Goal: Task Accomplishment & Management: Complete application form

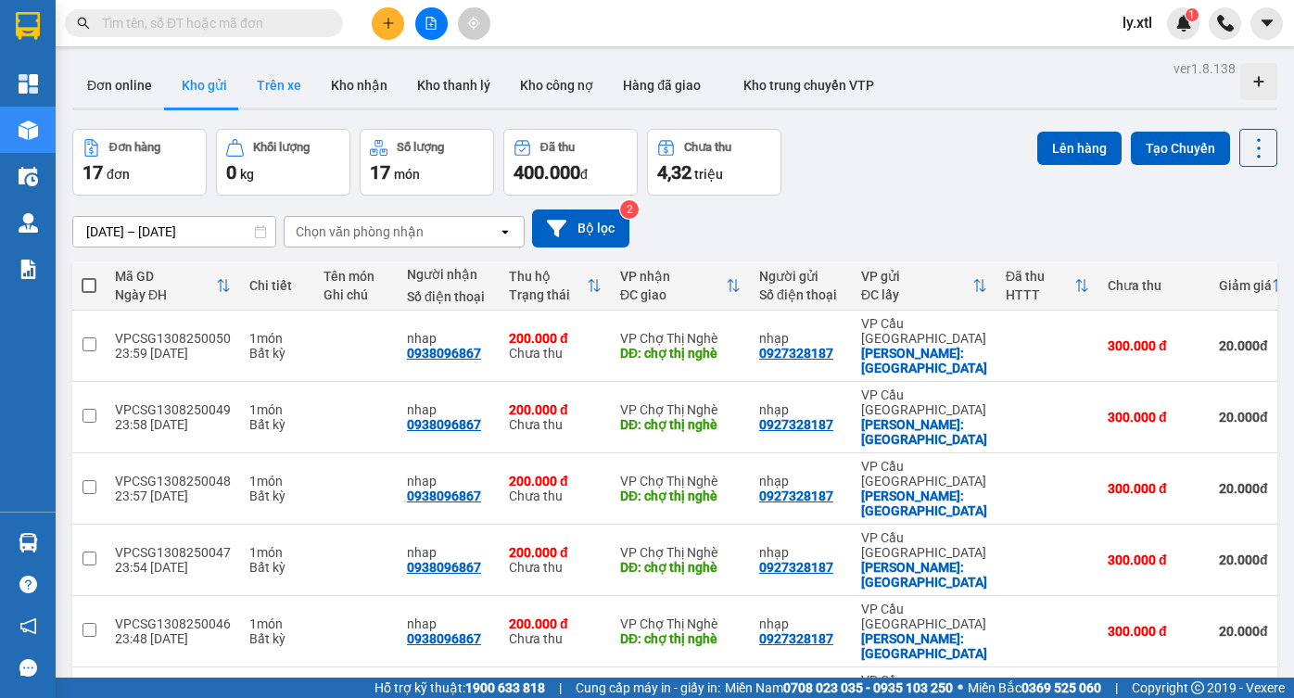
click at [263, 78] on button "Trên xe" at bounding box center [279, 85] width 74 height 44
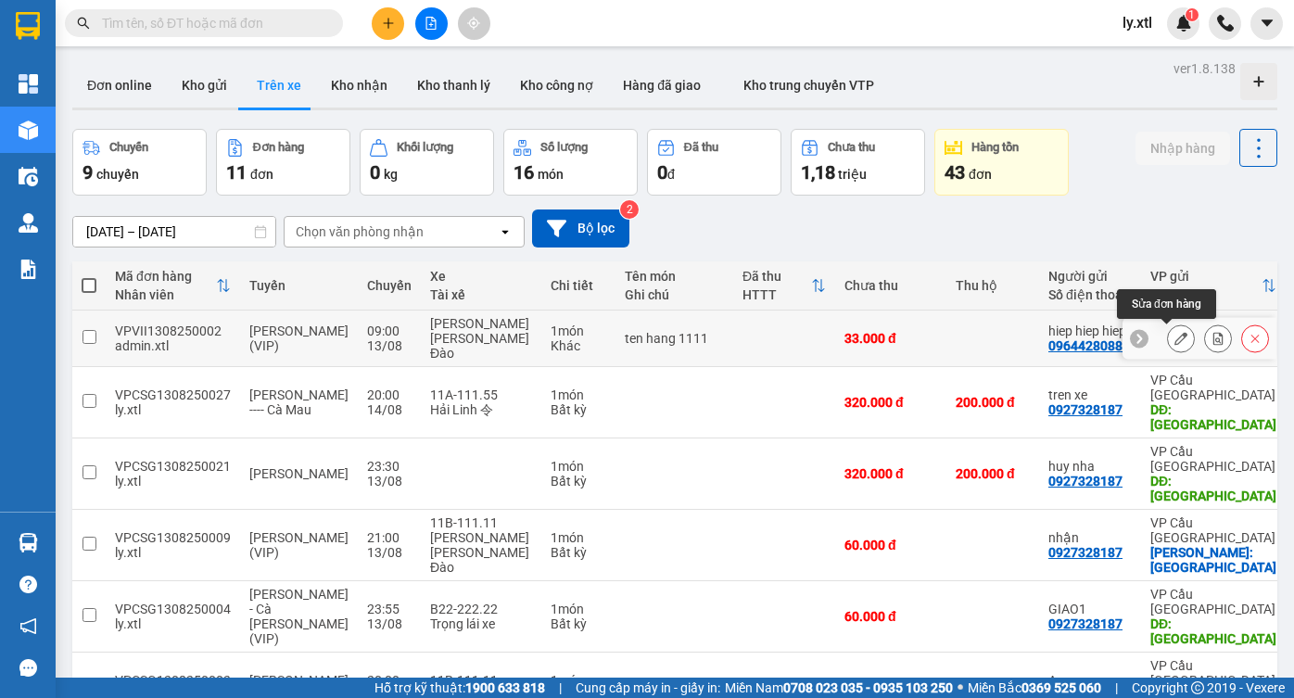
click at [1174, 340] on icon at bounding box center [1180, 338] width 13 height 13
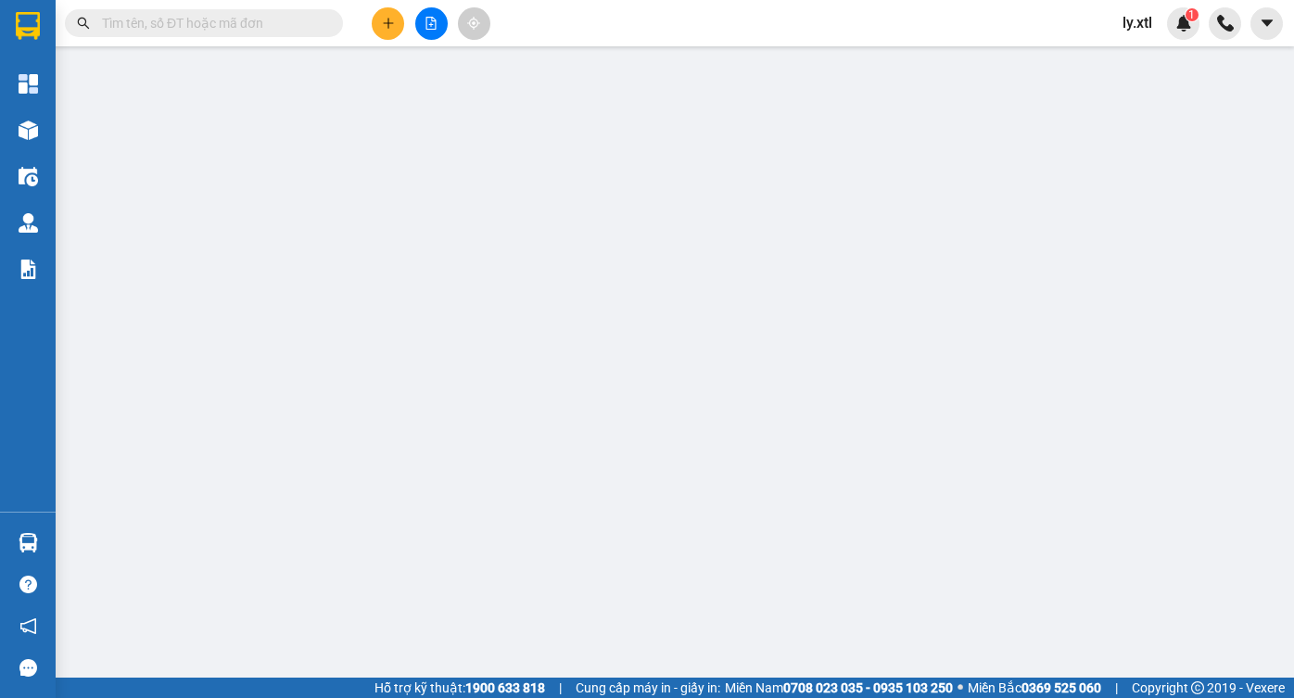
type input "0964428088"
type input "hiep hiep hiep"
type input "0364808158"
type input "Hiep VXR test GMS"
type input "123454565456"
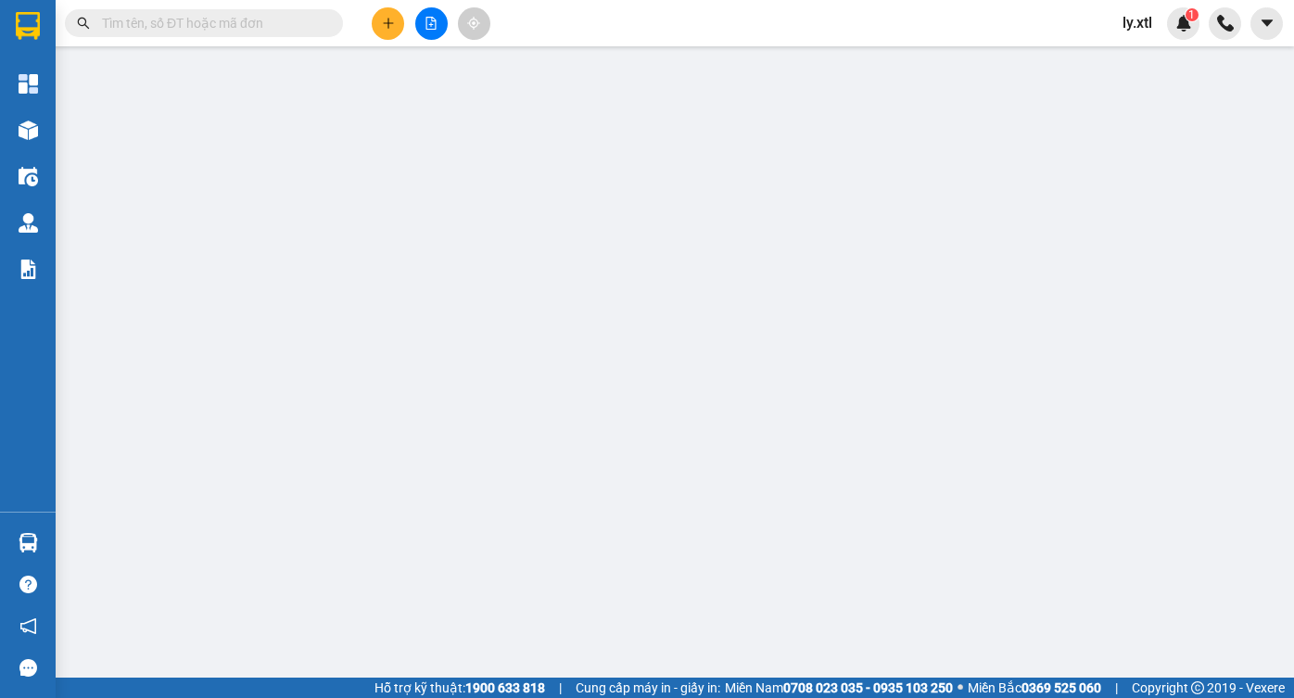
type input "33.000"
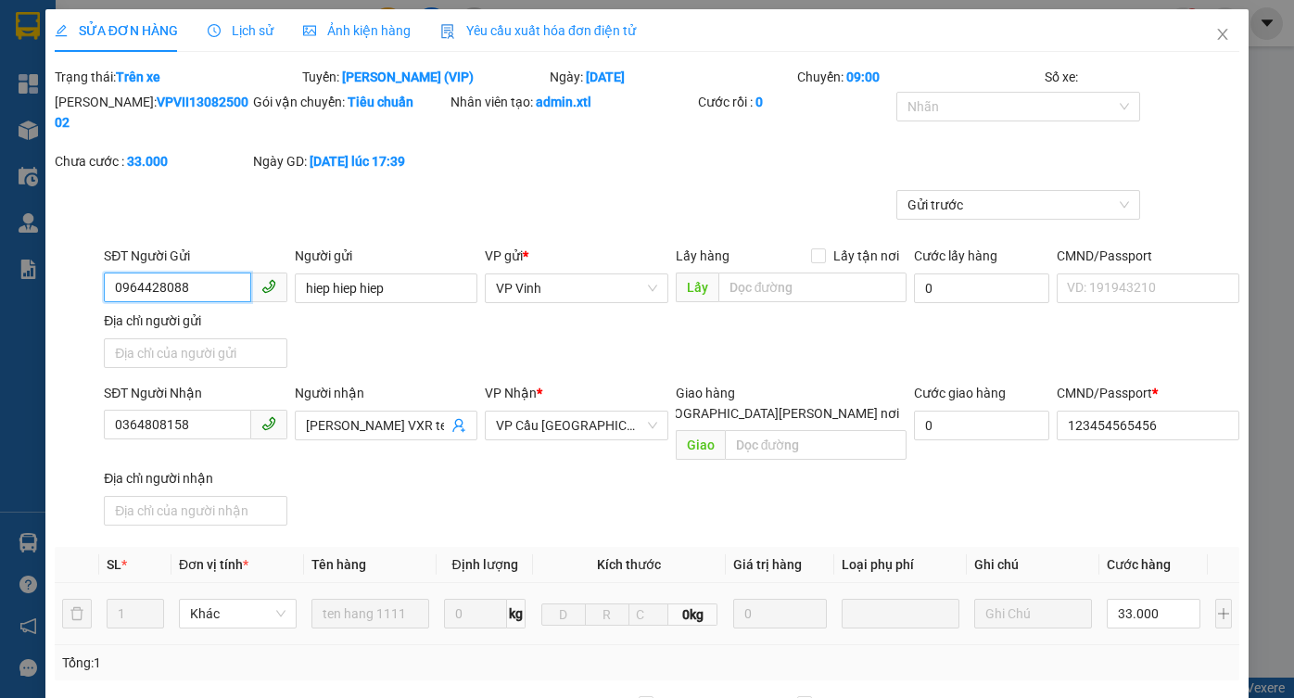
scroll to position [355, 0]
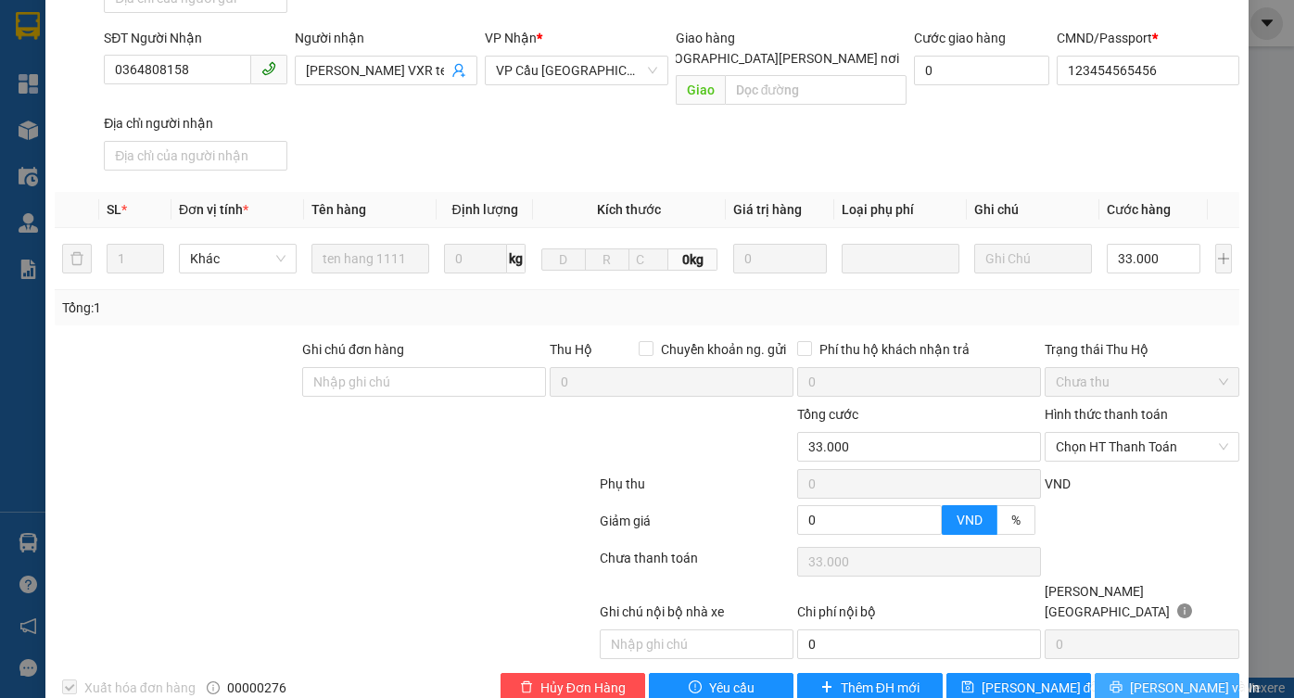
click at [1185, 678] on span "Lưu và In" at bounding box center [1195, 688] width 130 height 20
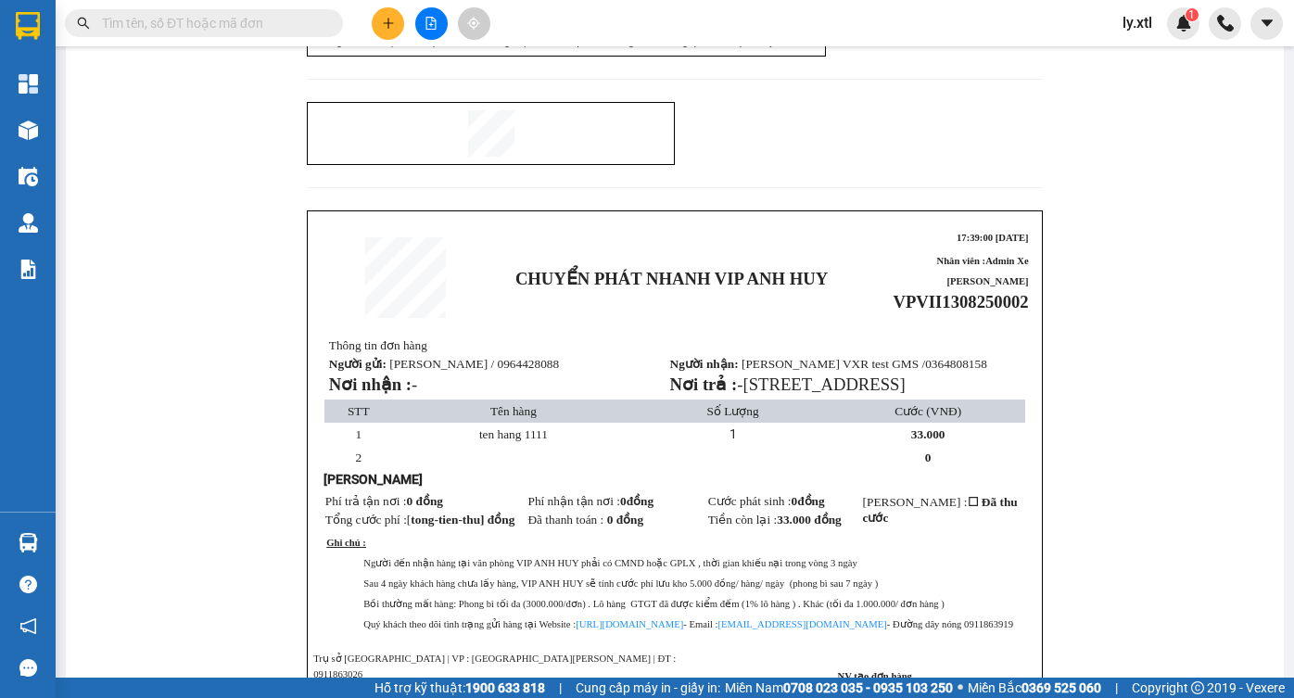
scroll to position [2721, 0]
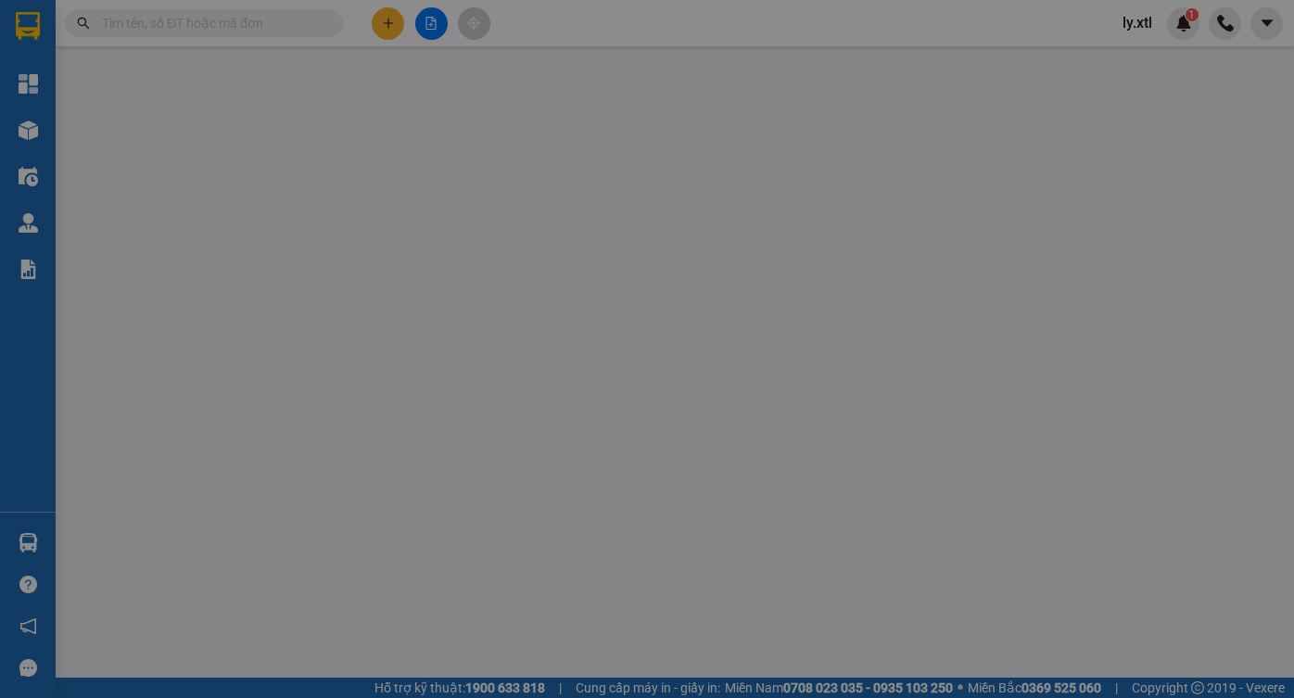
type input "0964428088"
type input "hiep hiep hiep"
type input "0364808158"
type input "Hiep VXR test GMS"
type input "123454565456"
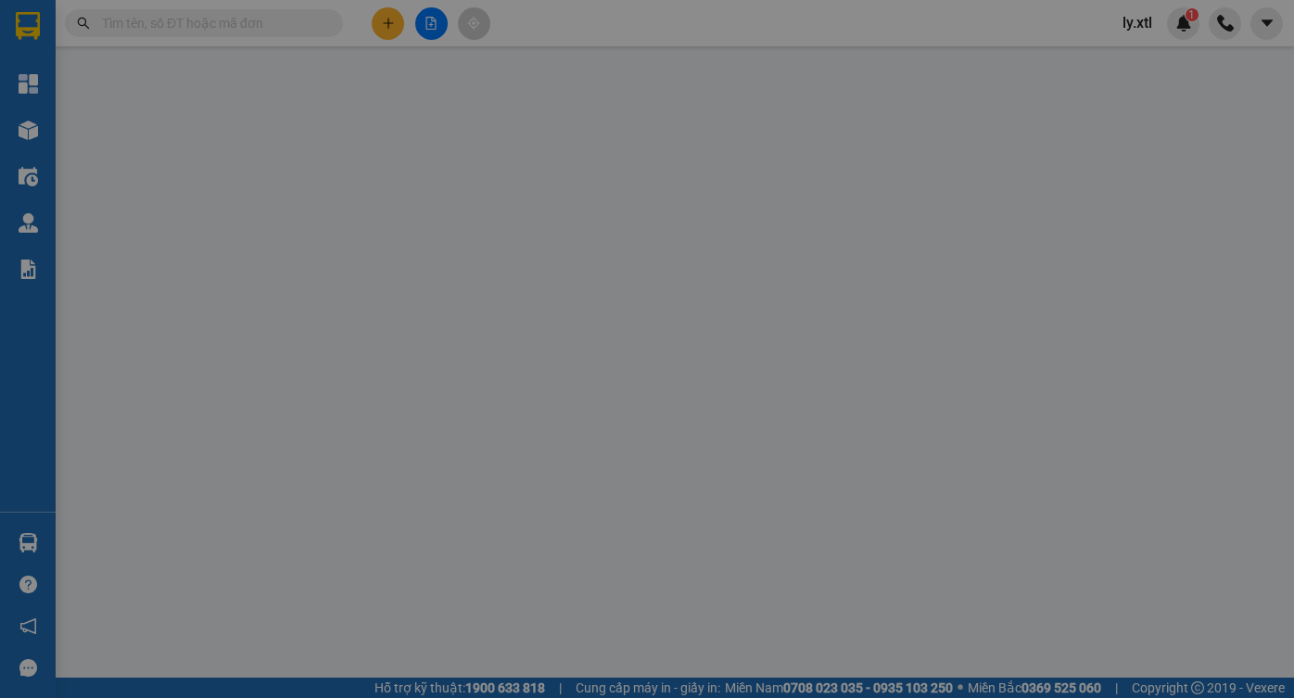
type input "33.000"
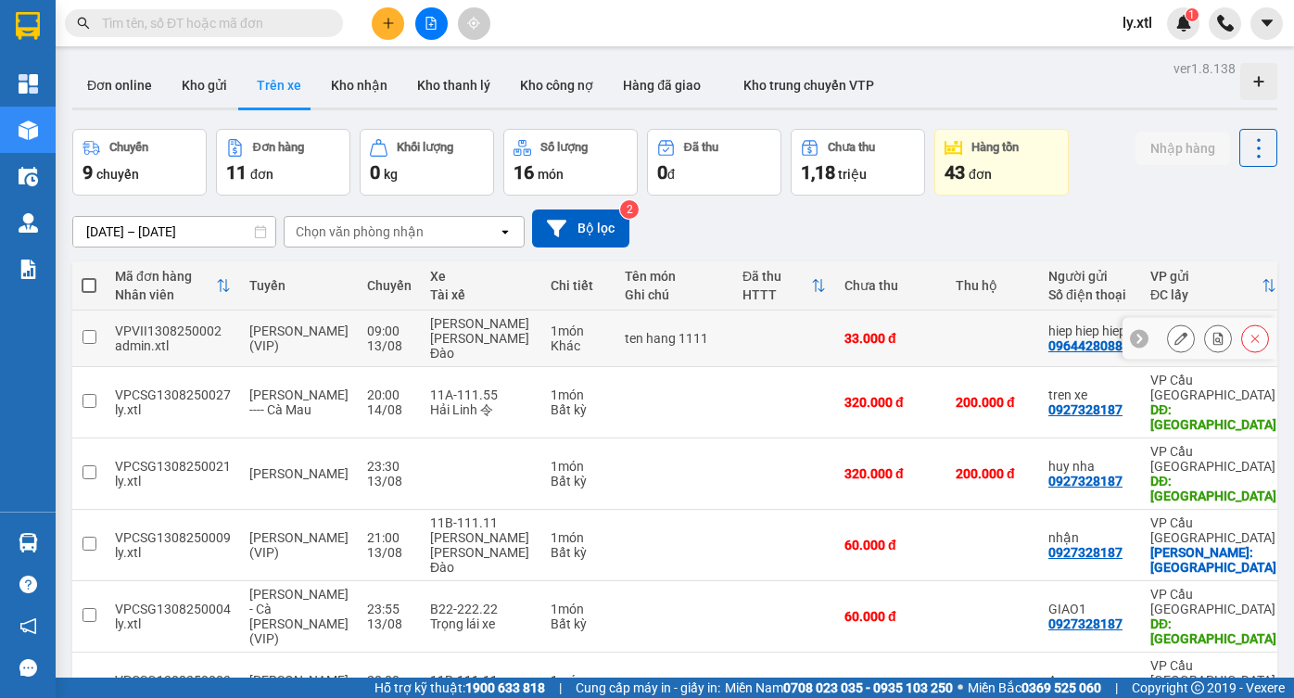
click at [1136, 338] on icon at bounding box center [1139, 339] width 6 height 10
click at [1263, 341] on icon at bounding box center [1266, 339] width 6 height 10
click at [1168, 341] on button at bounding box center [1181, 339] width 26 height 32
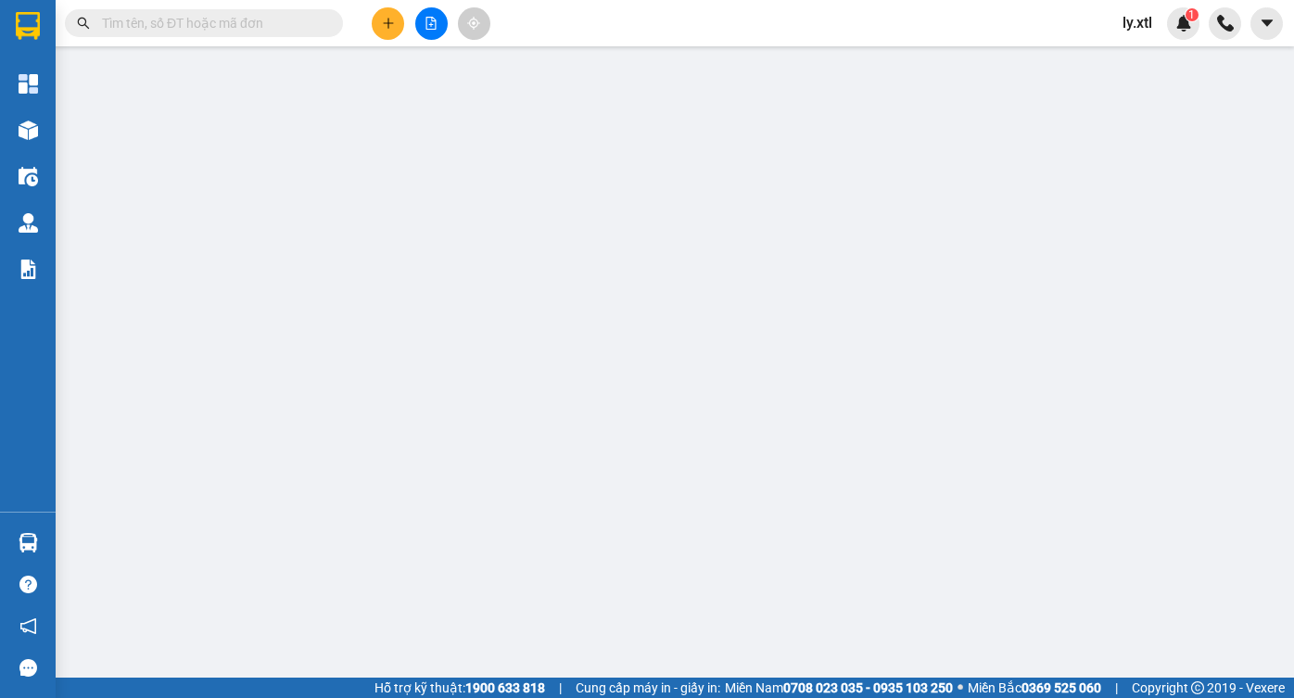
type input "0964428088"
type input "hiep hiep hiep"
type input "0364808158"
type input "Hiep VXR test GMS"
type input "123454565456"
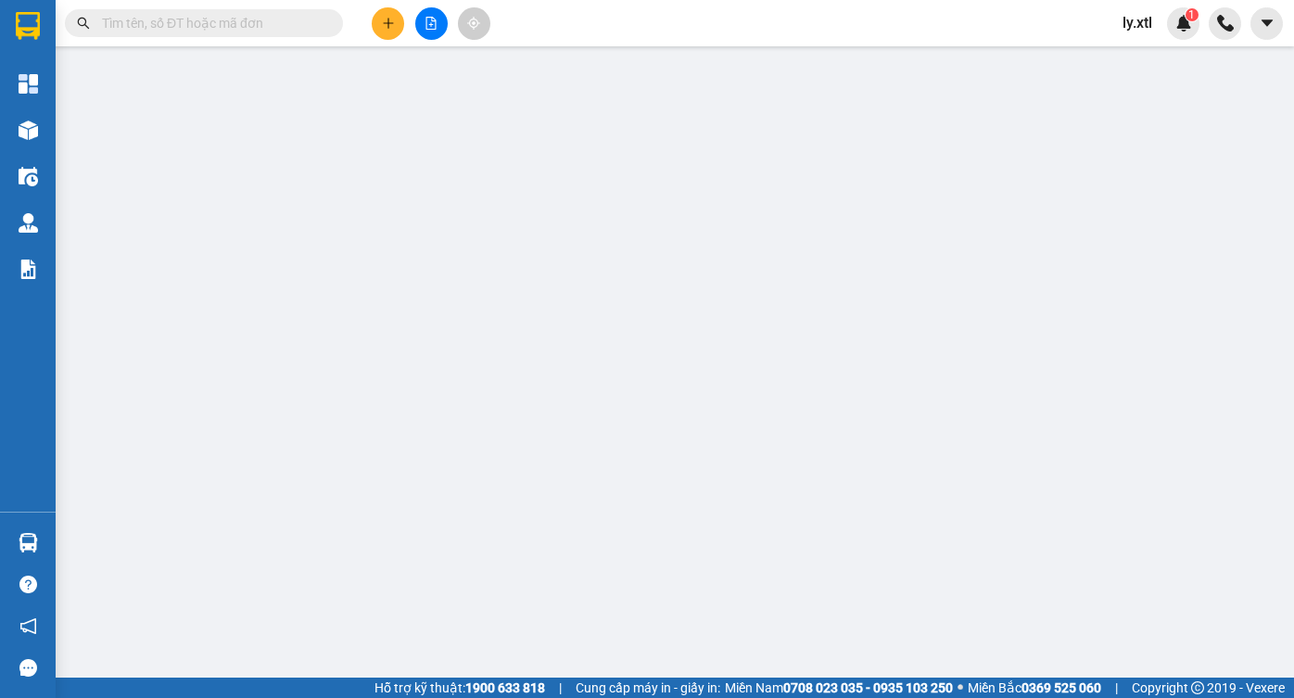
type input "33.000"
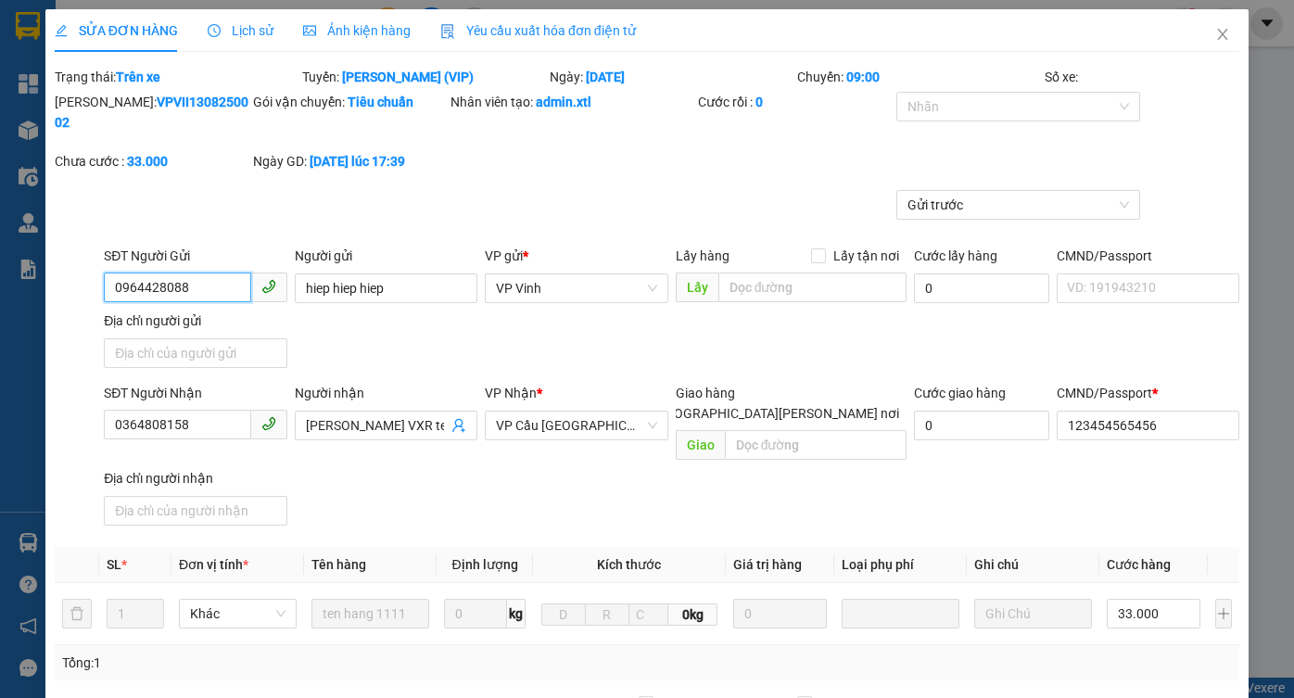
scroll to position [355, 0]
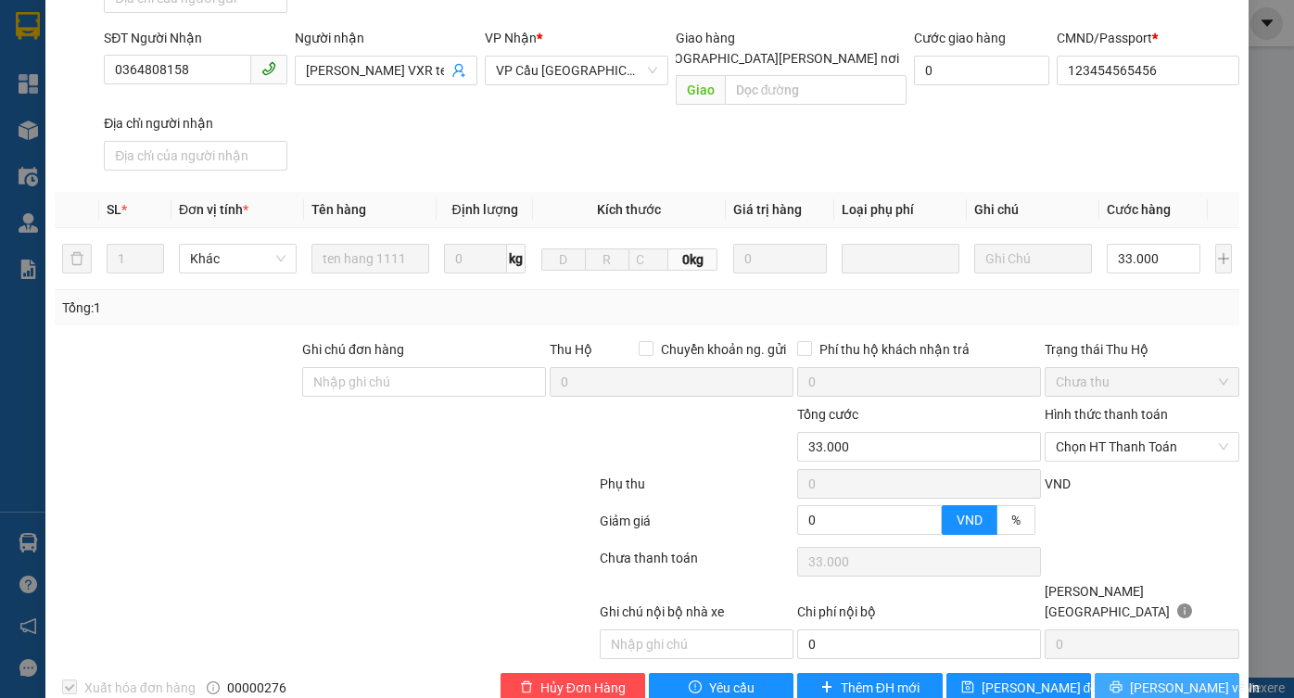
click at [1111, 673] on button "Lưu và In" at bounding box center [1167, 688] width 145 height 30
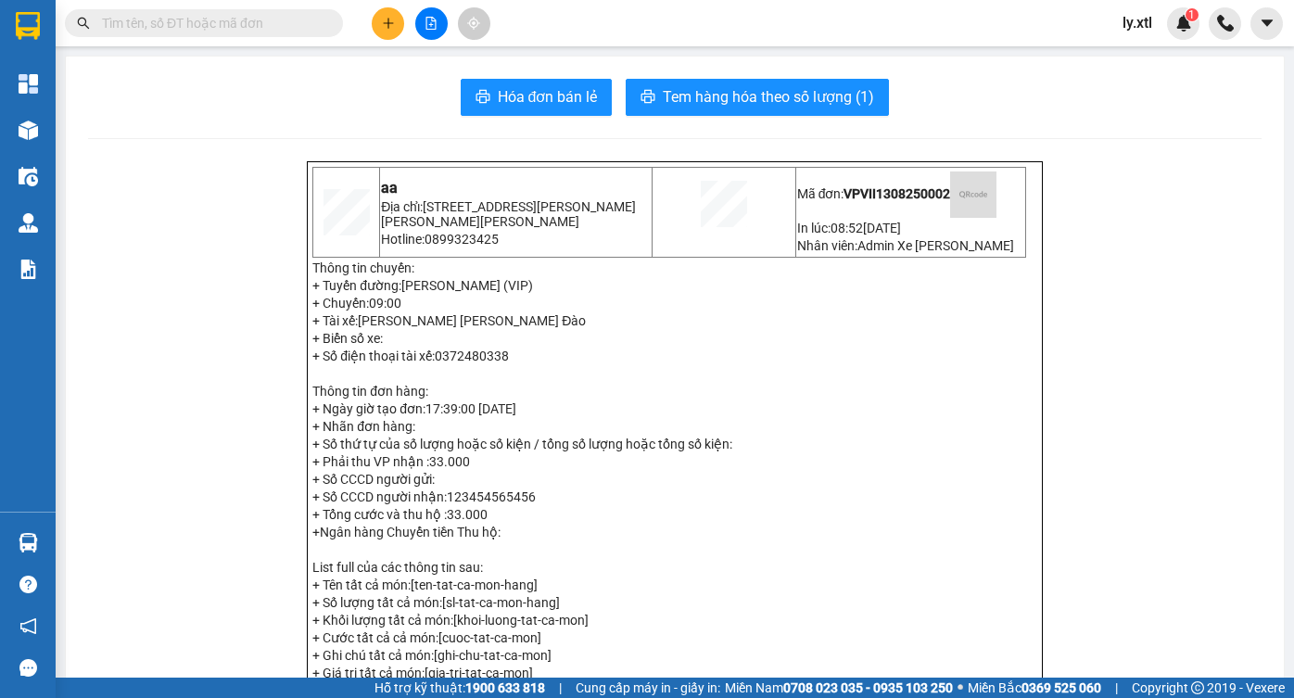
click at [198, 16] on input "text" at bounding box center [211, 23] width 219 height 20
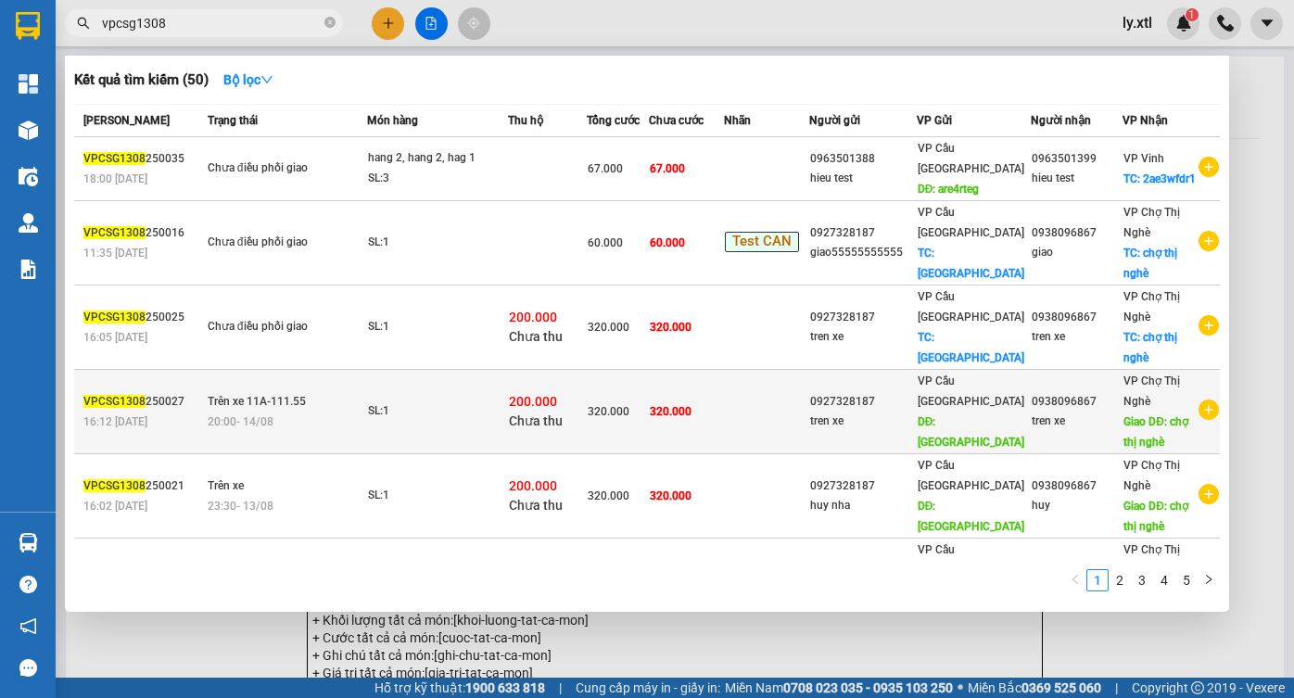
type input "vpcsg1308"
click at [256, 415] on span "20:00 - 14/08" at bounding box center [241, 421] width 66 height 13
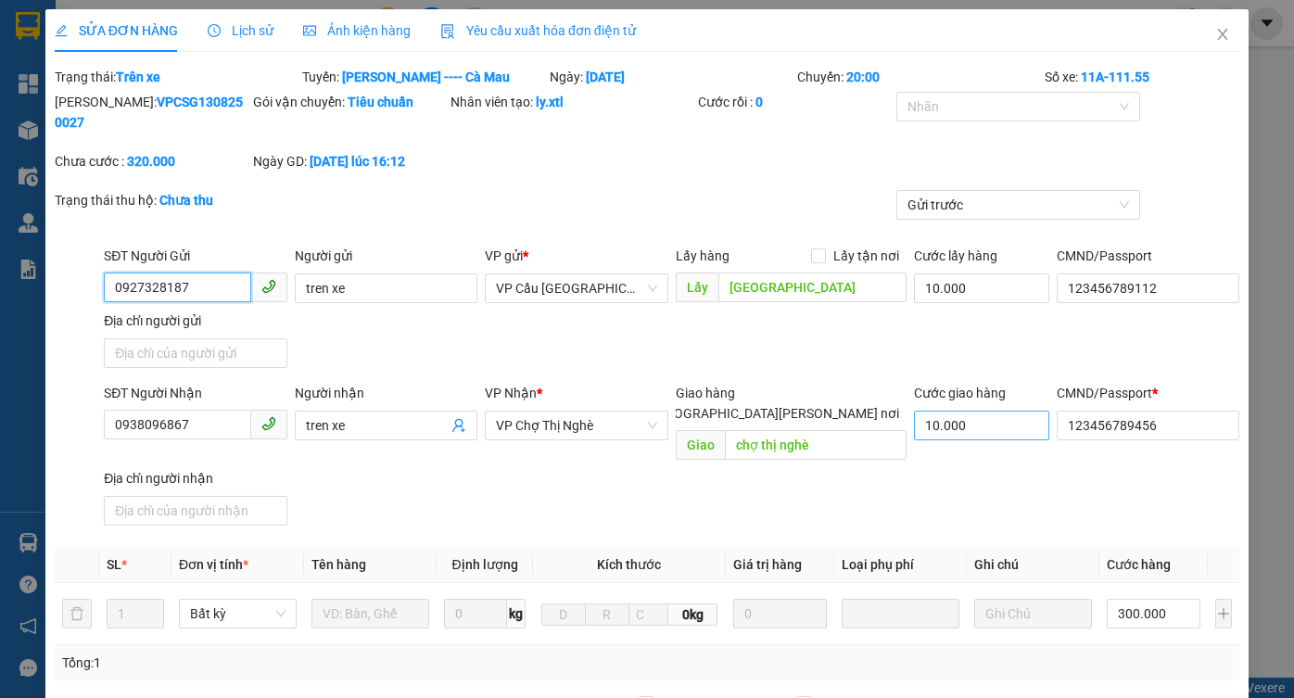
type input "0927328187"
type input "tren xe"
type input "điện biên phủ"
type input "10.000"
type input "123456789112"
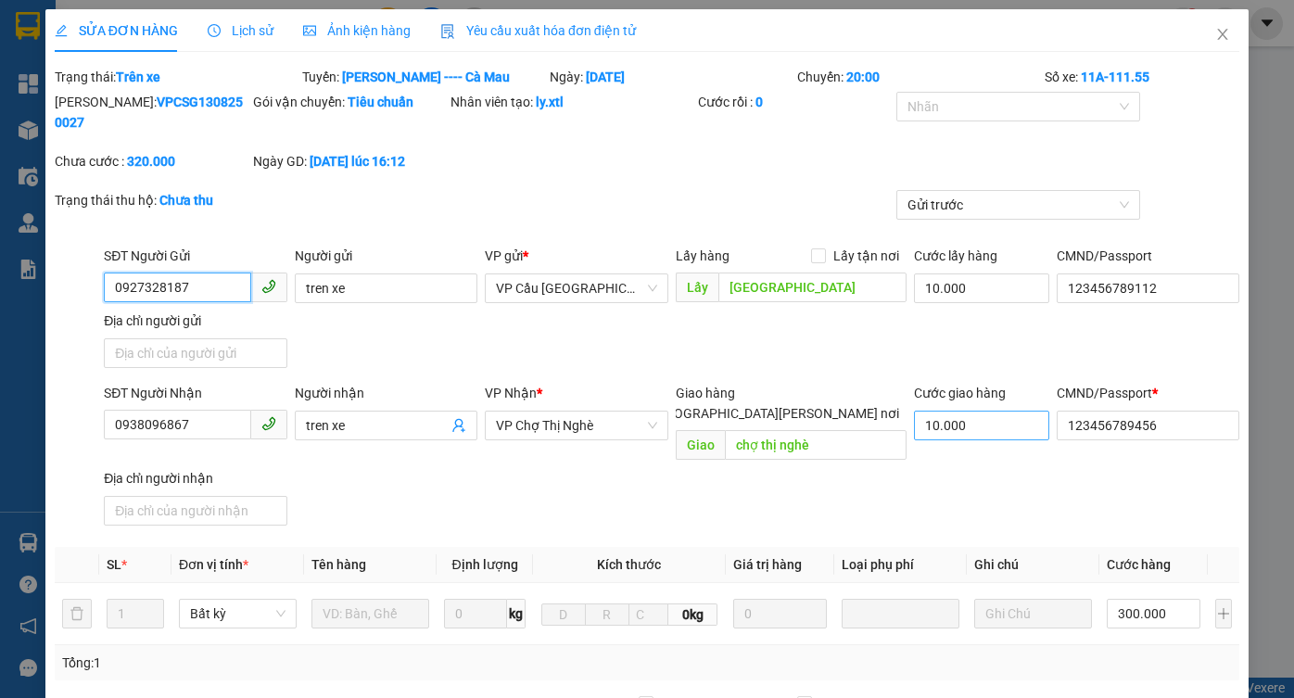
type input "0938096867"
type input "tren xe"
type input "chợ thị nghè"
type input "10.000"
type input "123456789456"
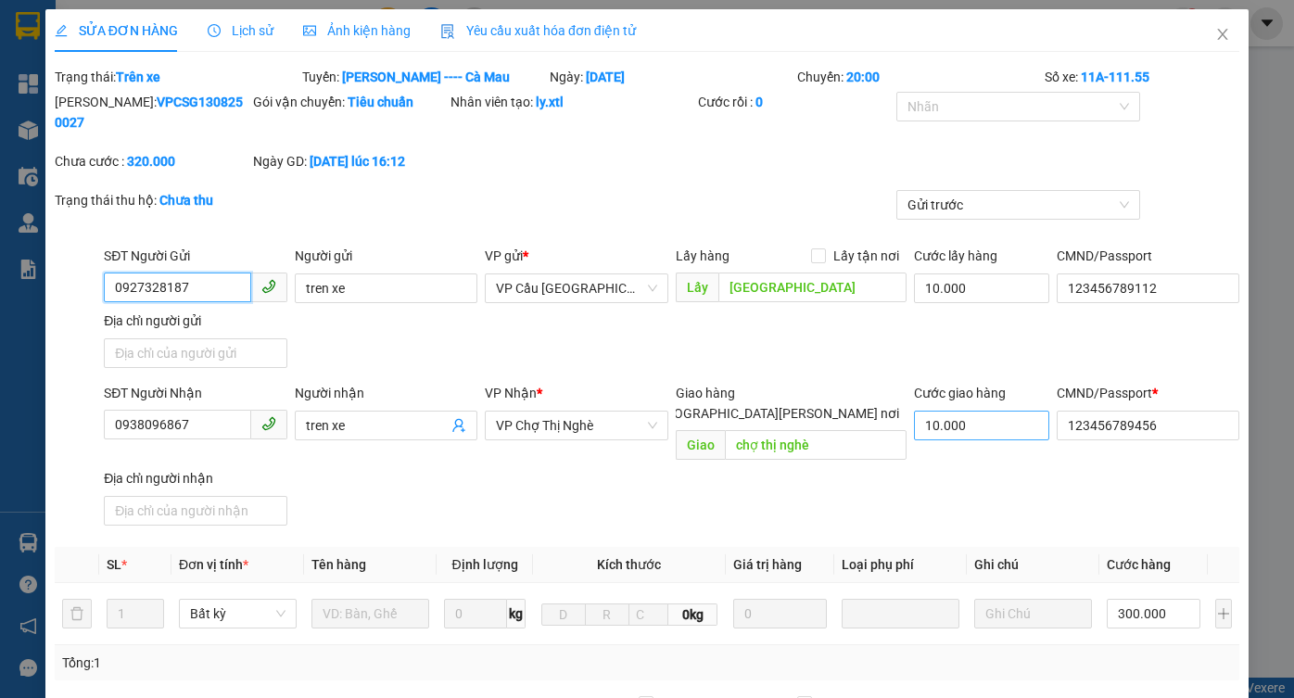
type input "320.000"
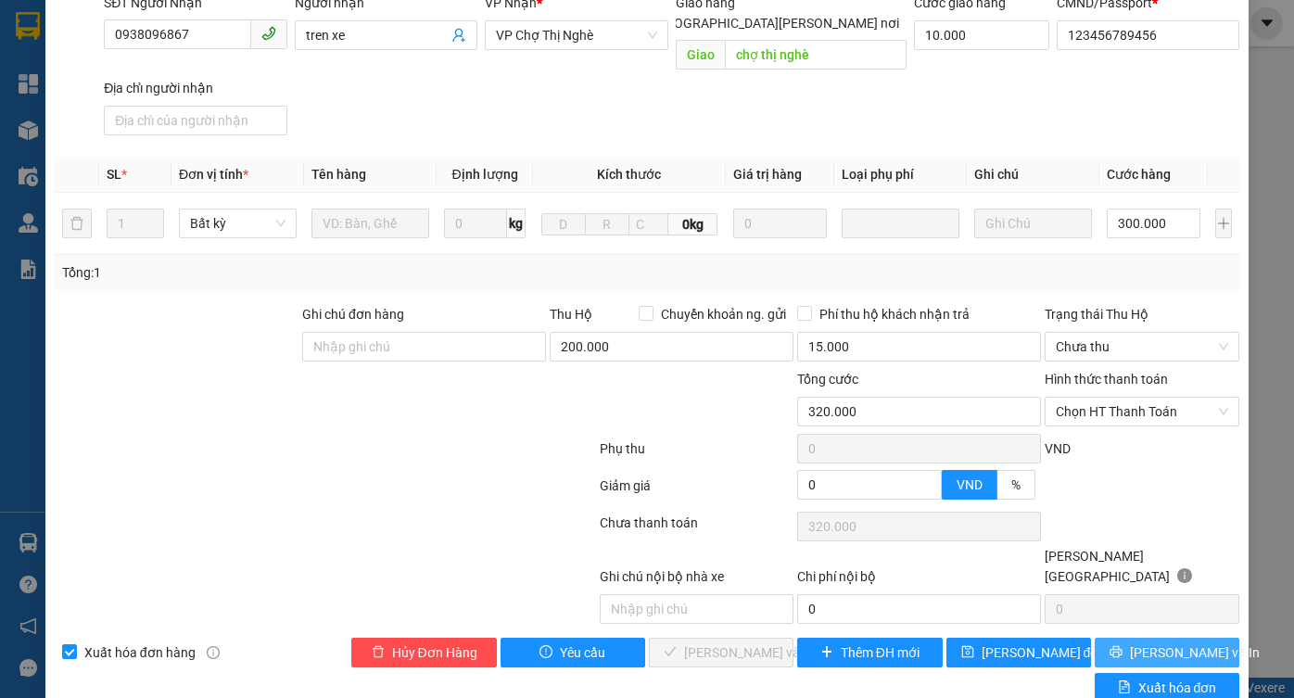
click at [1159, 642] on span "Lưu và In" at bounding box center [1195, 652] width 130 height 20
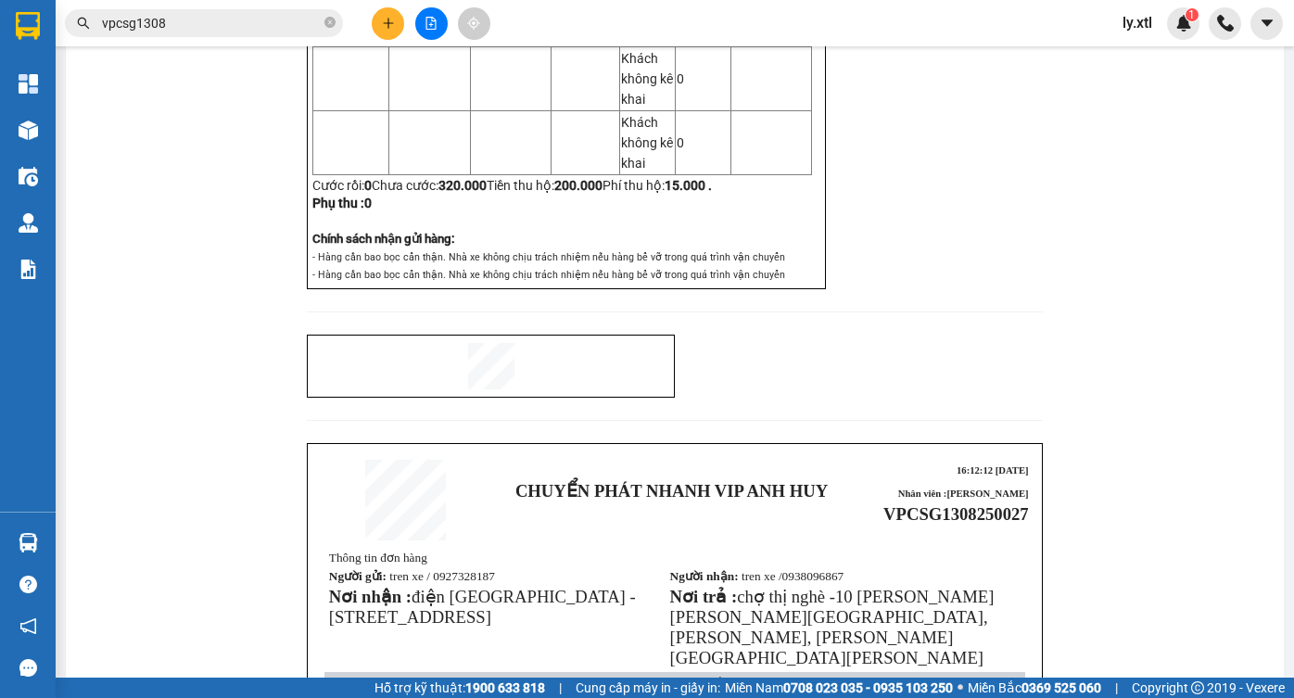
scroll to position [2777, 0]
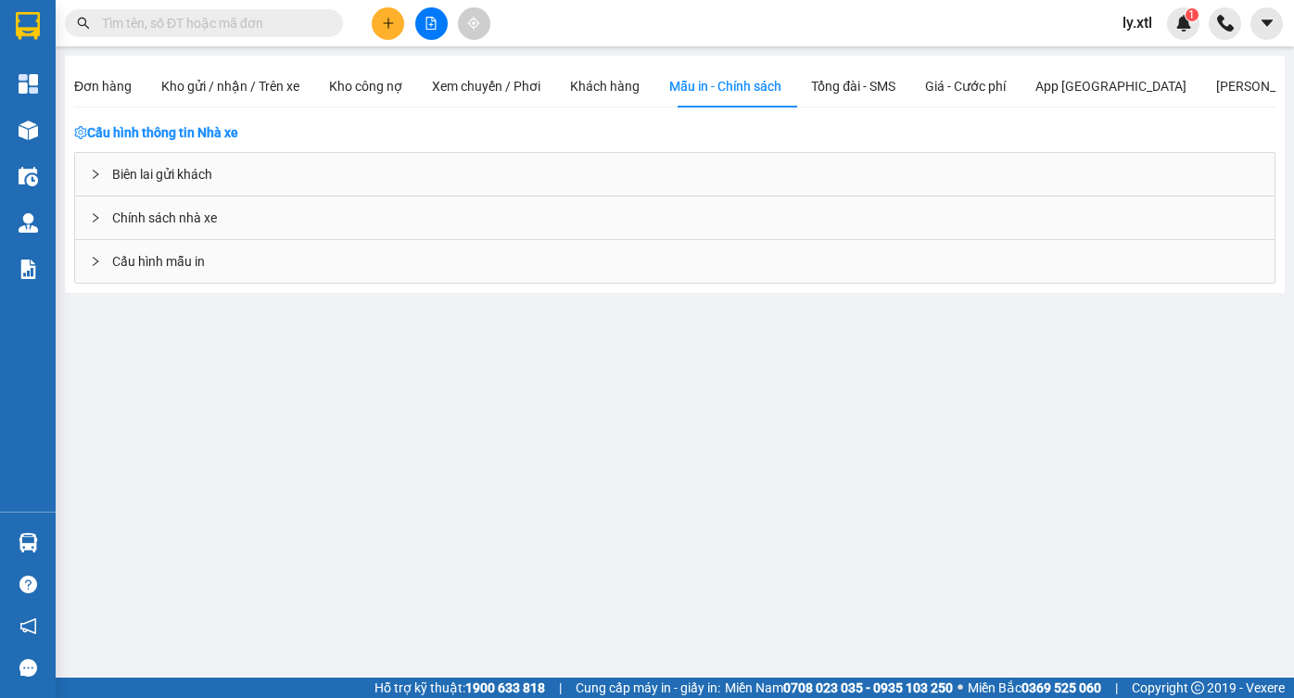
click at [223, 266] on div "Cấu hình mẫu in" at bounding box center [675, 261] width 1200 height 43
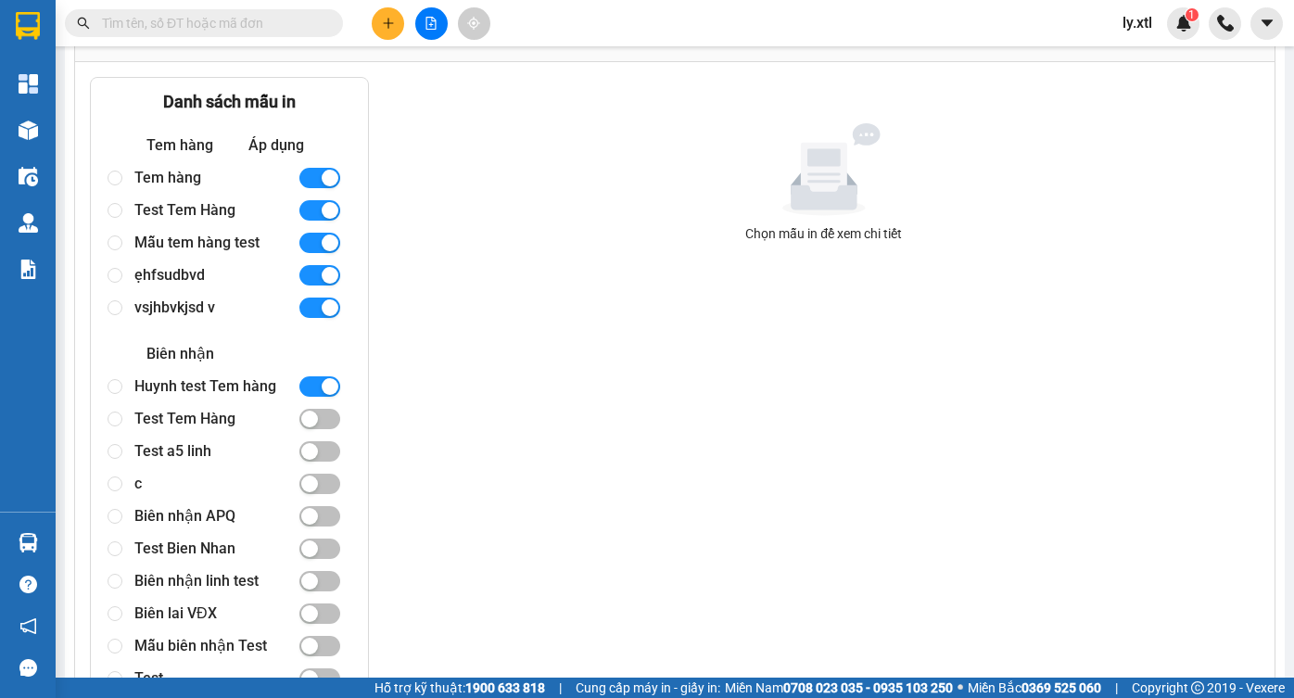
scroll to position [435, 0]
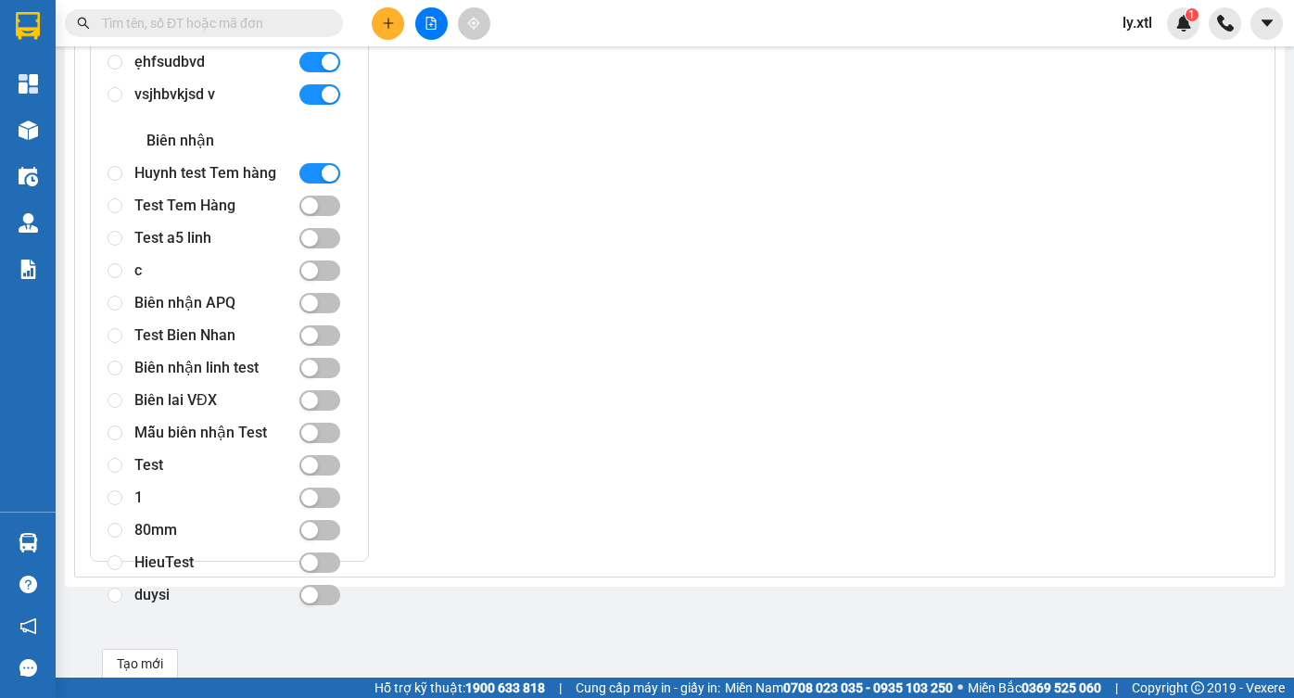
click at [208, 179] on div "Huynh test Tem hàng" at bounding box center [208, 174] width 148 height 32
radio input "true"
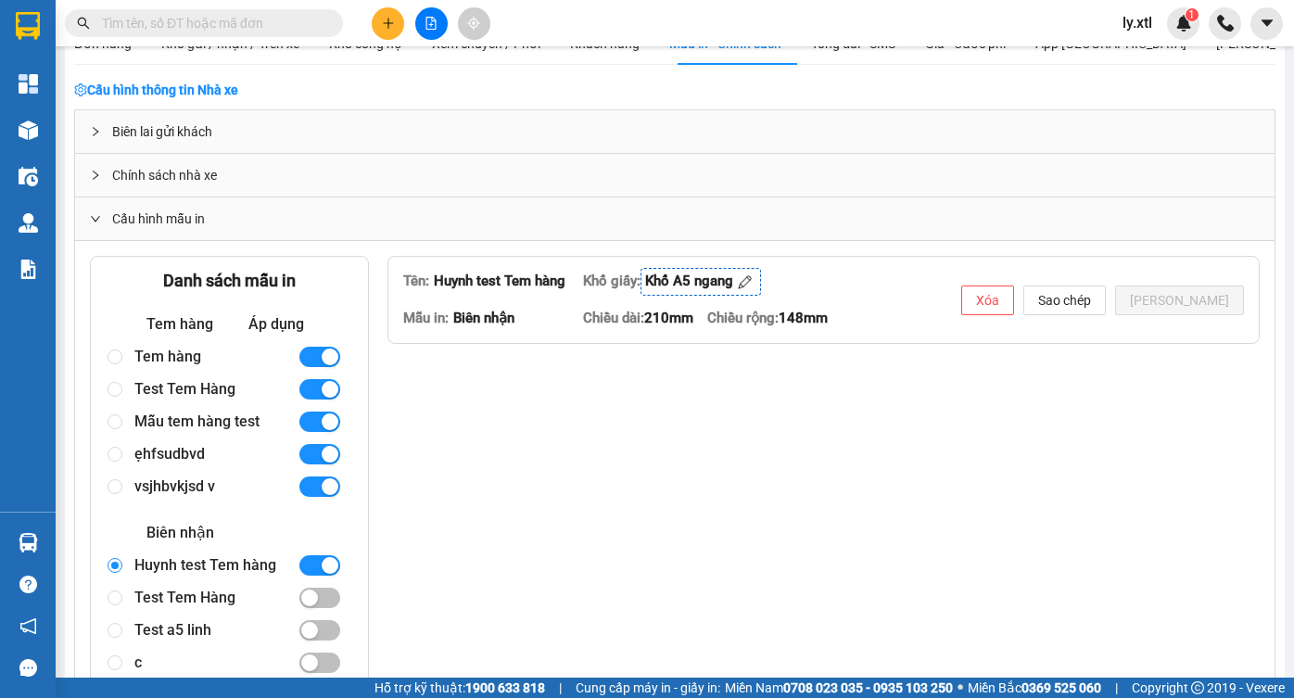
type textarea "<lorem ipsum="dolors-ametcons: adipisci; elits: 56.9931%; doeius: 38te; incidi-…"
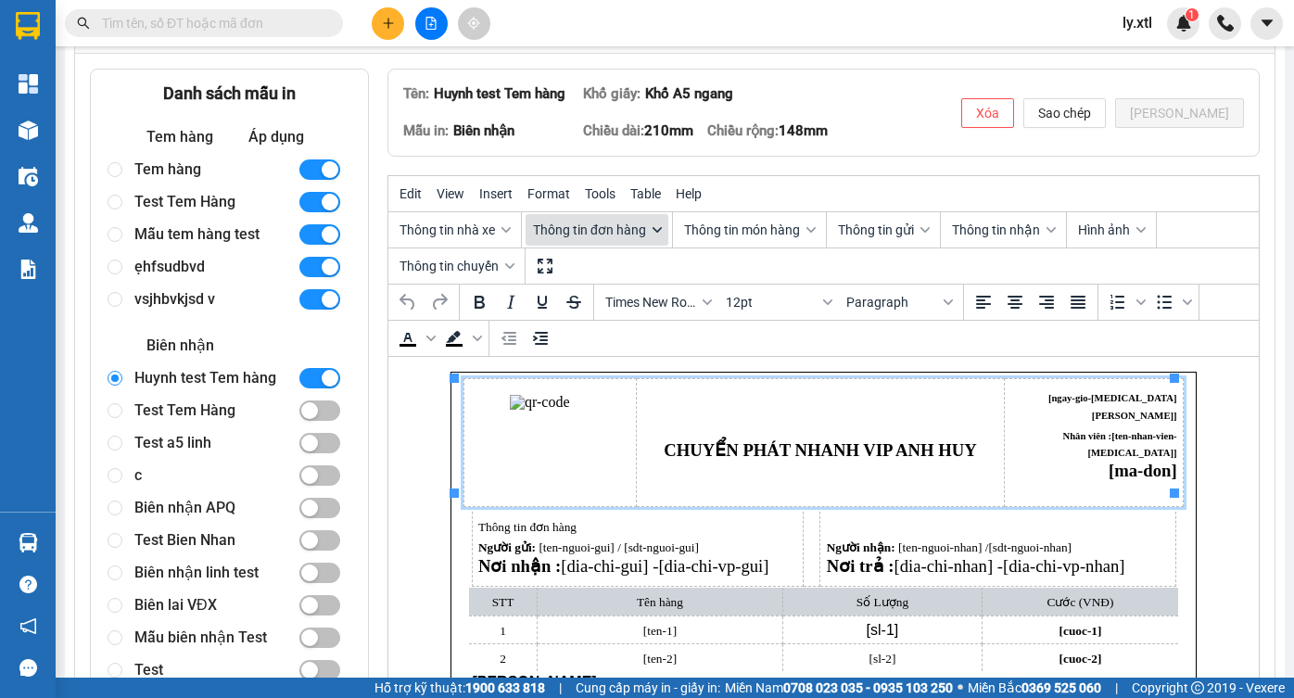
scroll to position [242, 0]
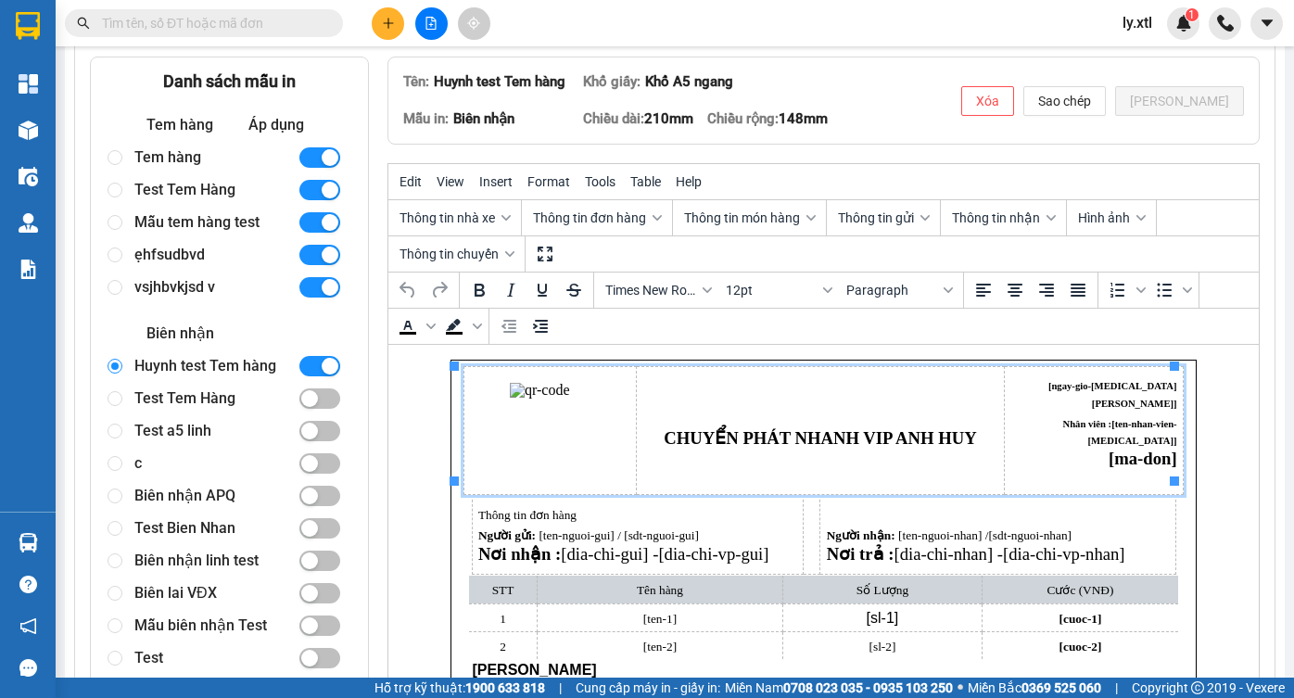
click at [518, 387] on img "Rich Text Area. Press ALT-0 for help." at bounding box center [550, 423] width 81 height 81
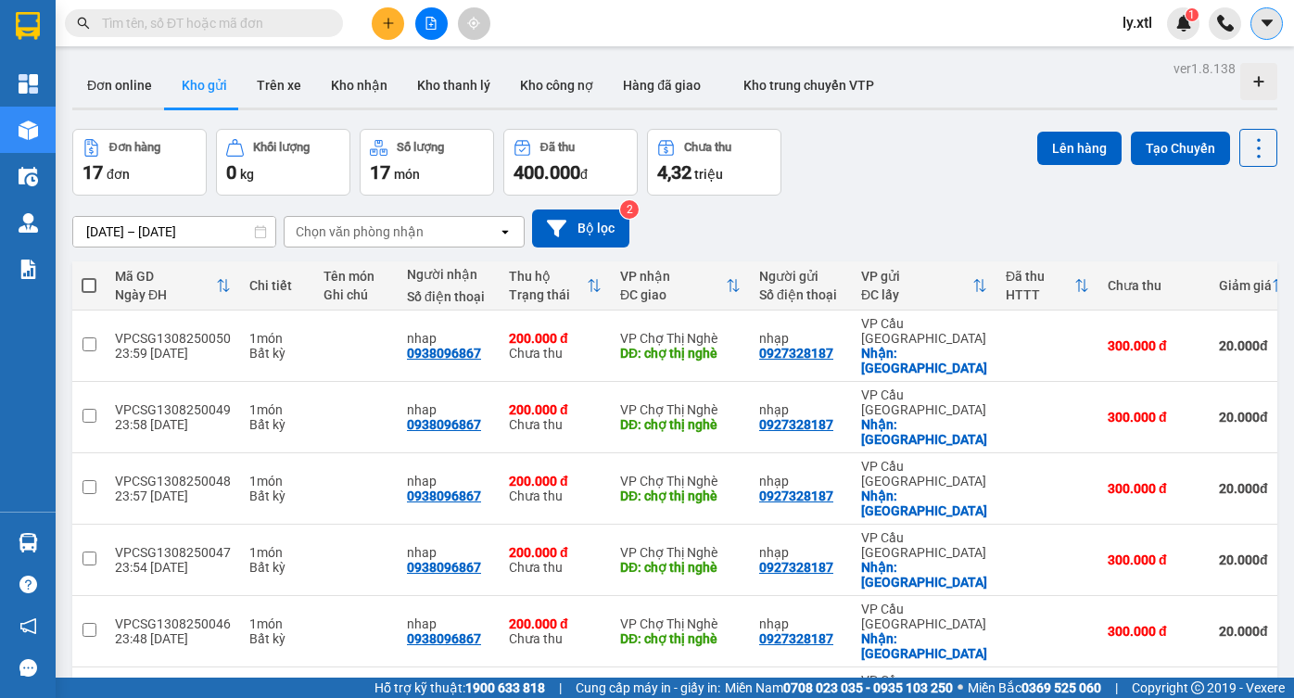
click at [1262, 30] on icon "caret-down" at bounding box center [1267, 23] width 17 height 17
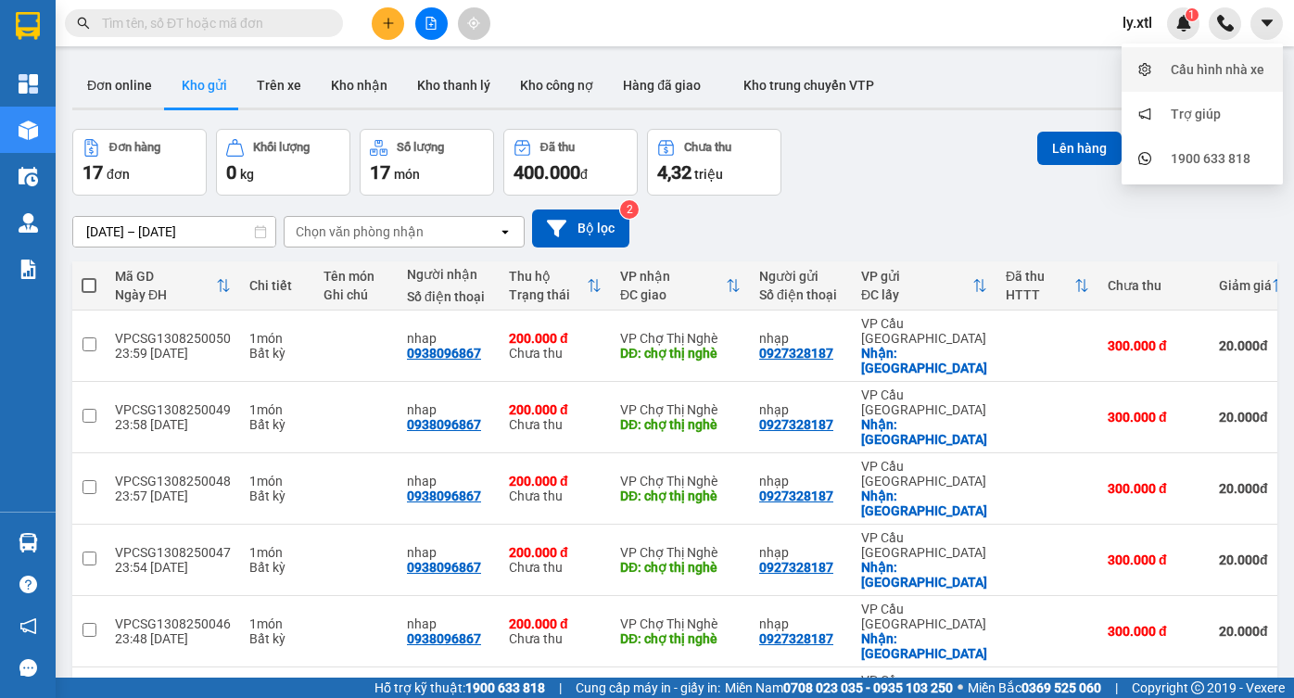
click at [1251, 78] on div "Cấu hình nhà xe" at bounding box center [1218, 69] width 94 height 20
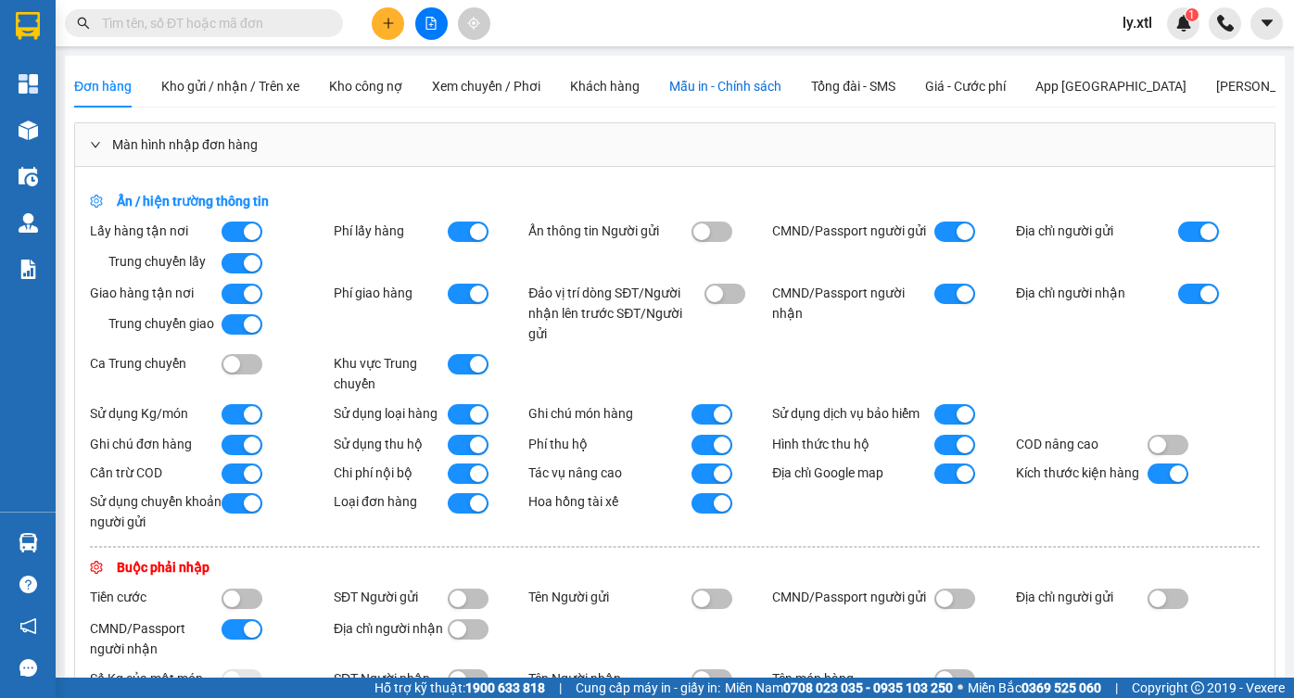
click at [744, 93] on span "Mẫu in - Chính sách" at bounding box center [725, 86] width 112 height 15
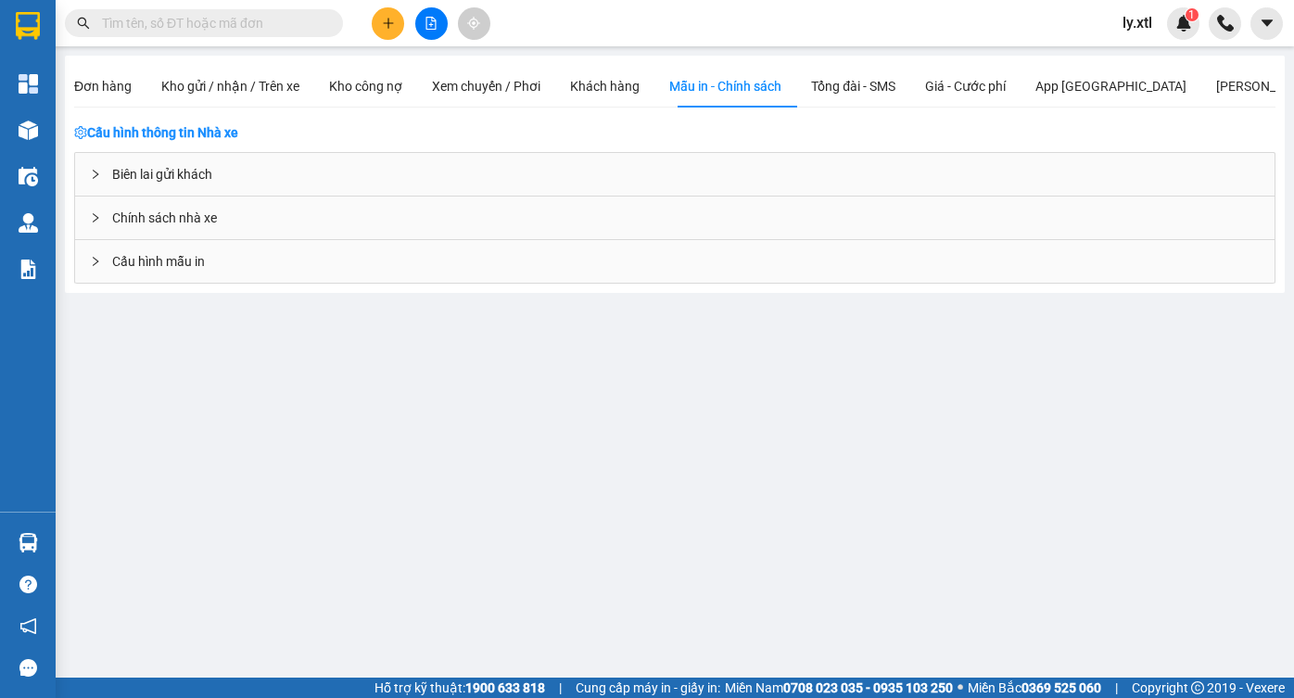
click at [180, 259] on span "Cấu hình mẫu in" at bounding box center [158, 261] width 93 height 20
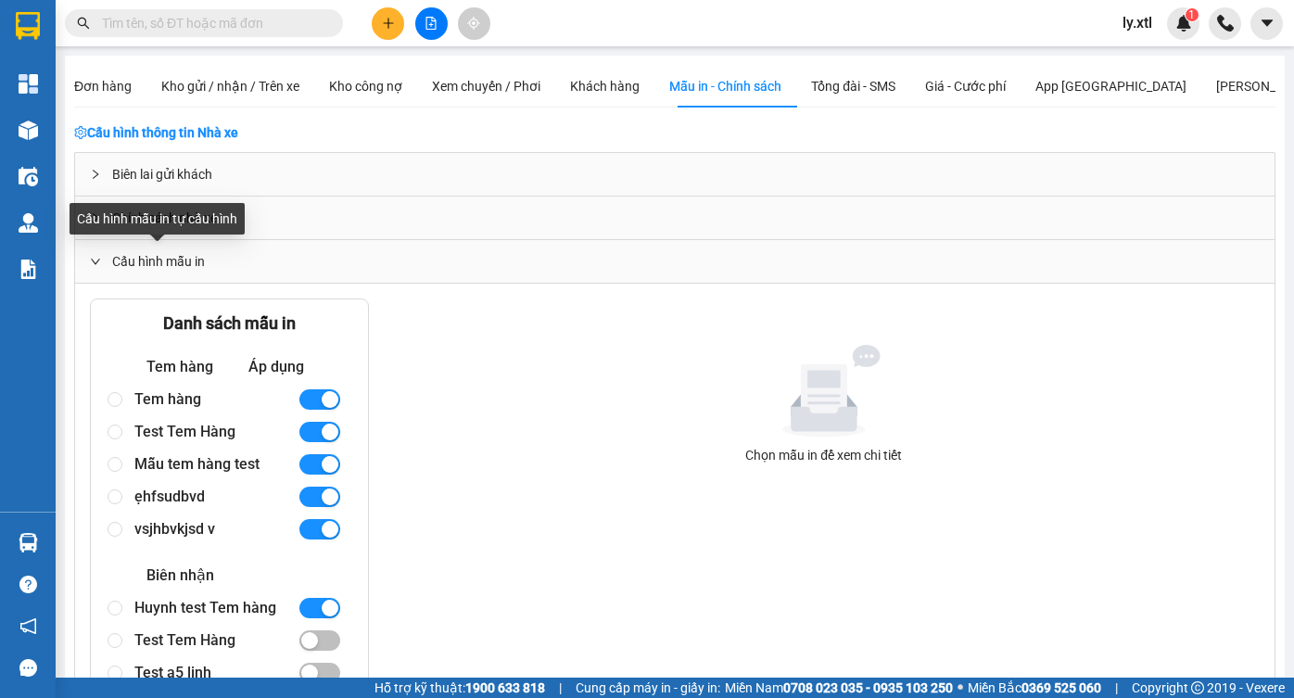
click at [196, 221] on div "Cấu hình mẫu in tự cấu hình" at bounding box center [157, 219] width 175 height 32
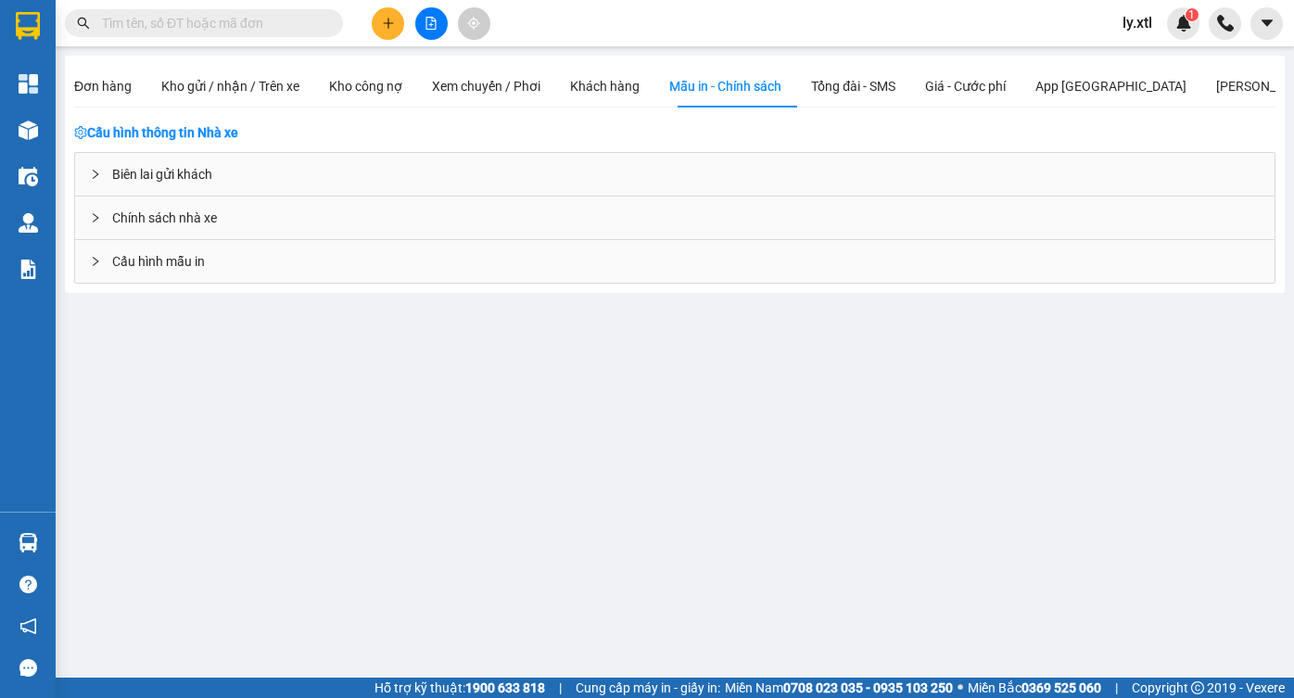
click at [223, 171] on div "Biên lai gửi khách" at bounding box center [675, 174] width 1200 height 43
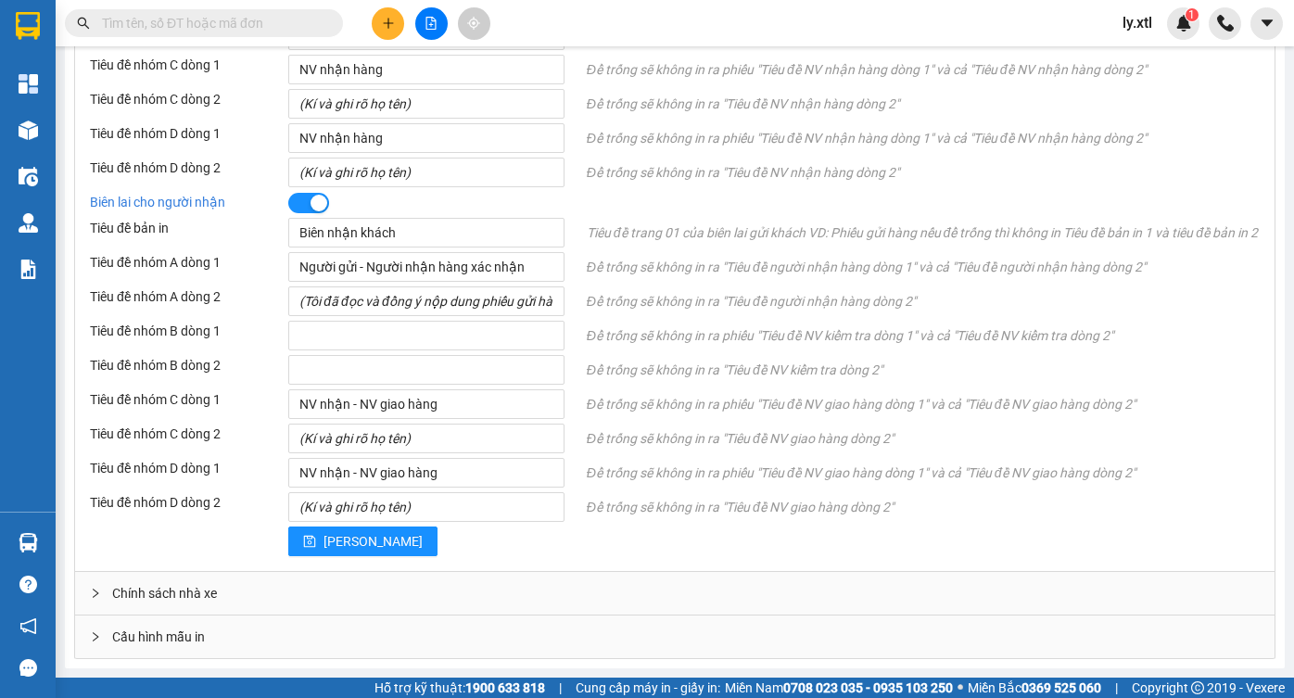
scroll to position [1011, 0]
click at [219, 642] on div "Cấu hình mẫu in" at bounding box center [675, 637] width 1200 height 43
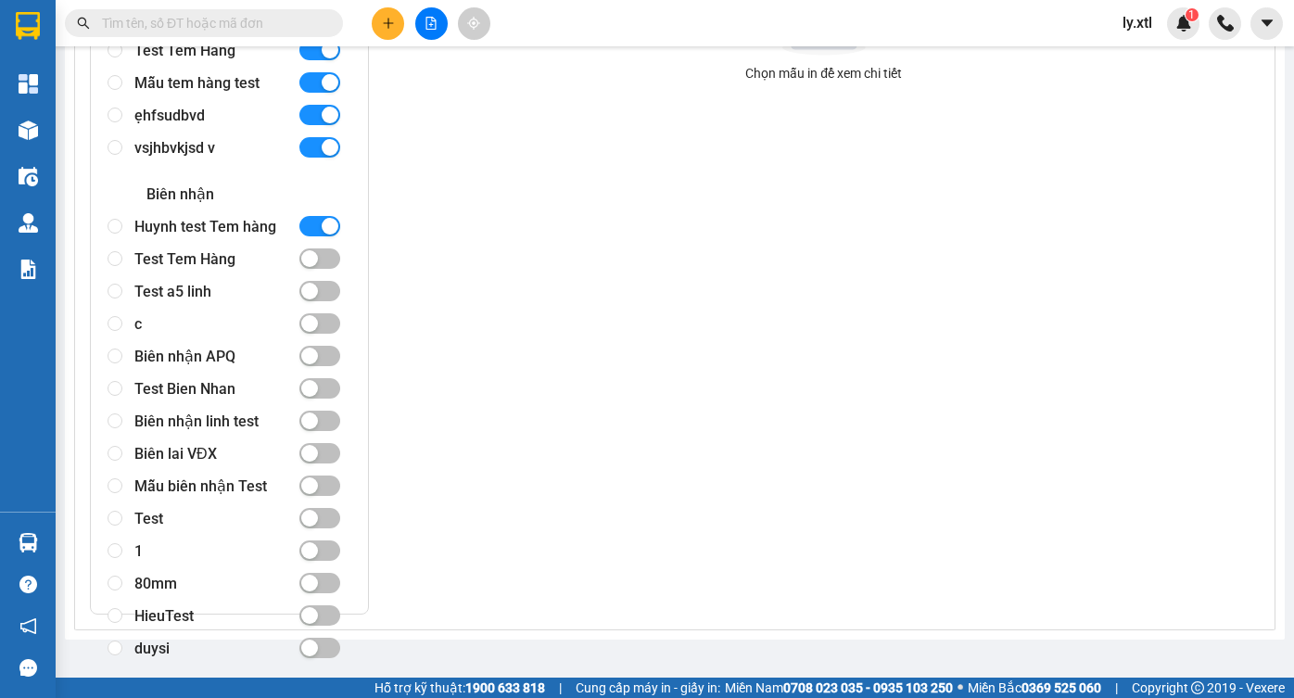
scroll to position [1373, 0]
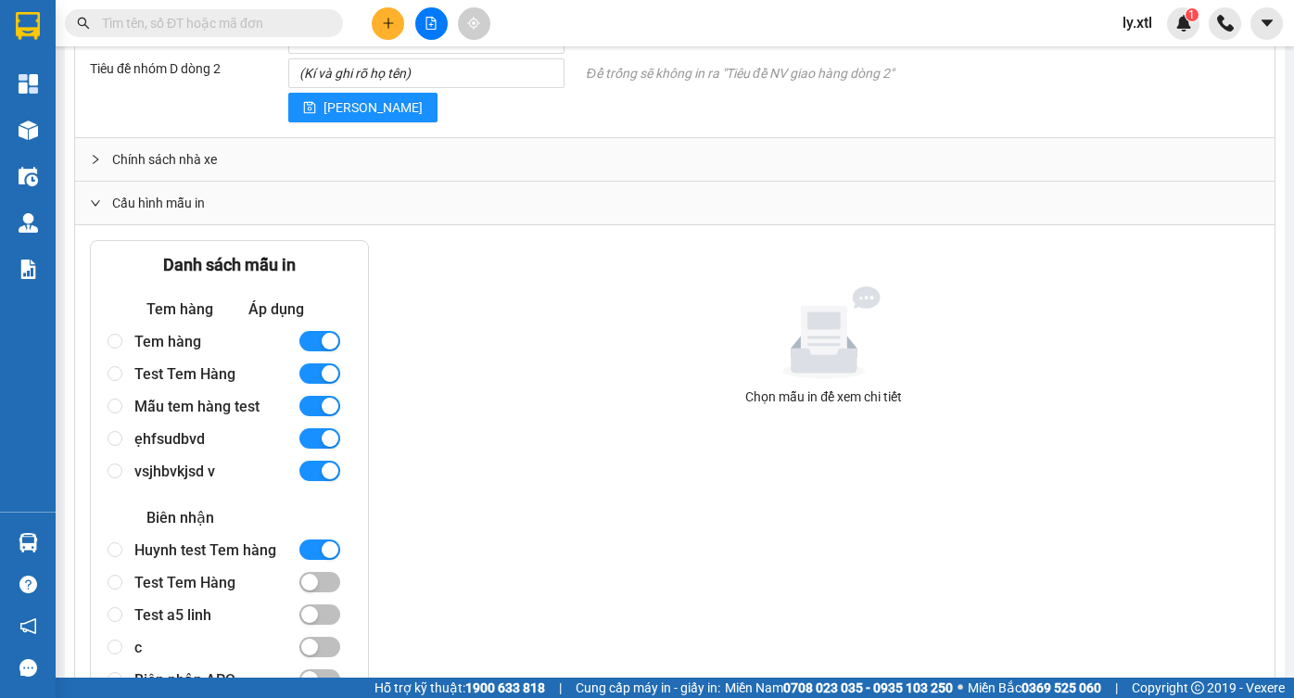
click at [265, 321] on div "Áp dụng" at bounding box center [276, 309] width 56 height 23
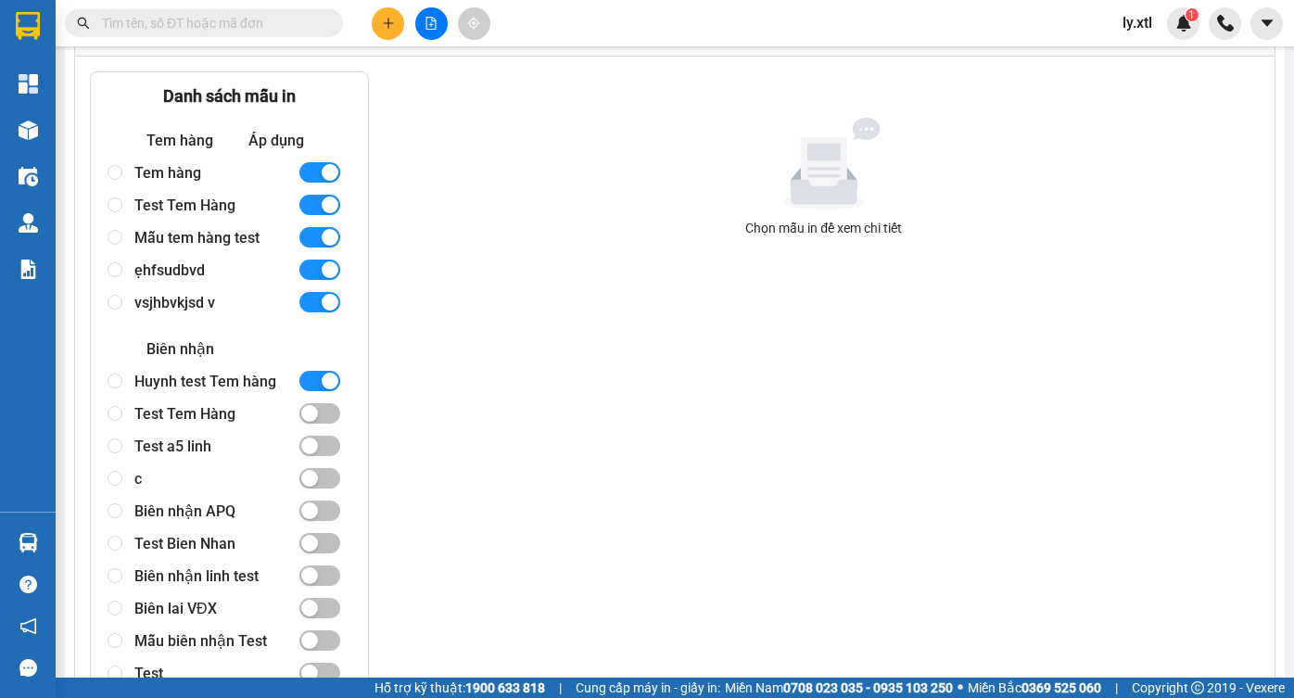
scroll to position [1554, 0]
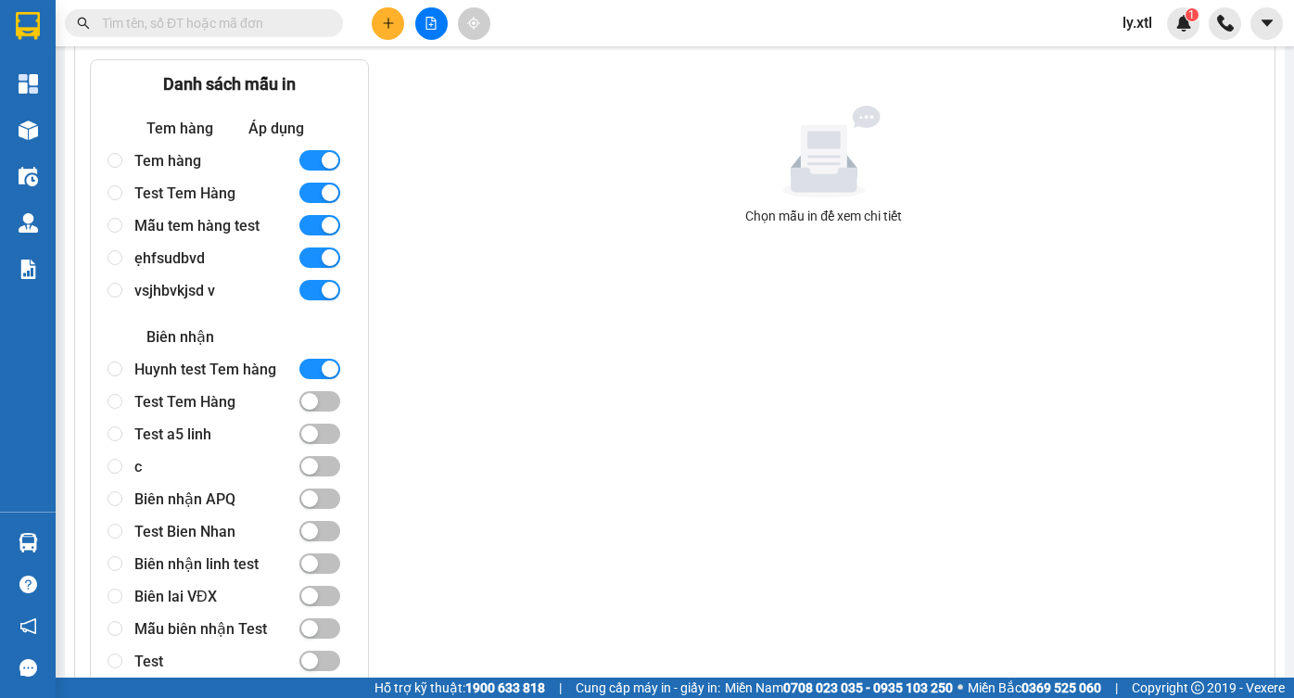
click at [171, 177] on div "Tem hàng" at bounding box center [208, 161] width 148 height 32
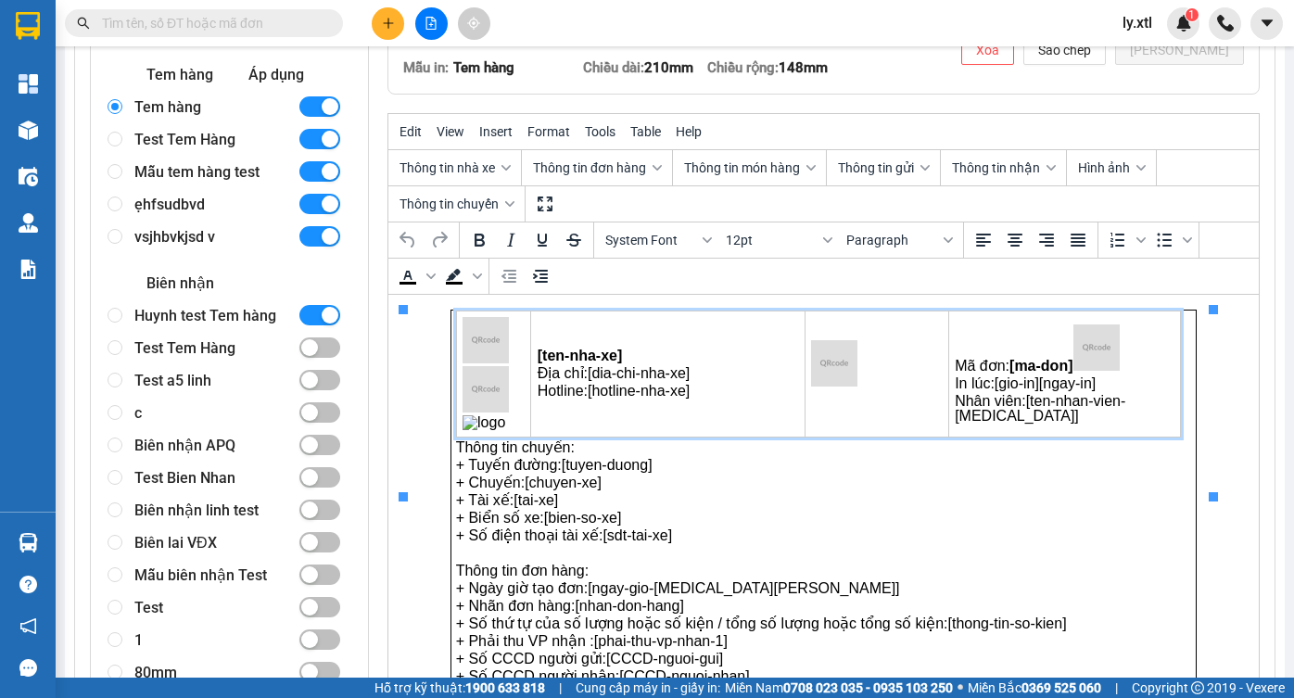
scroll to position [23, 0]
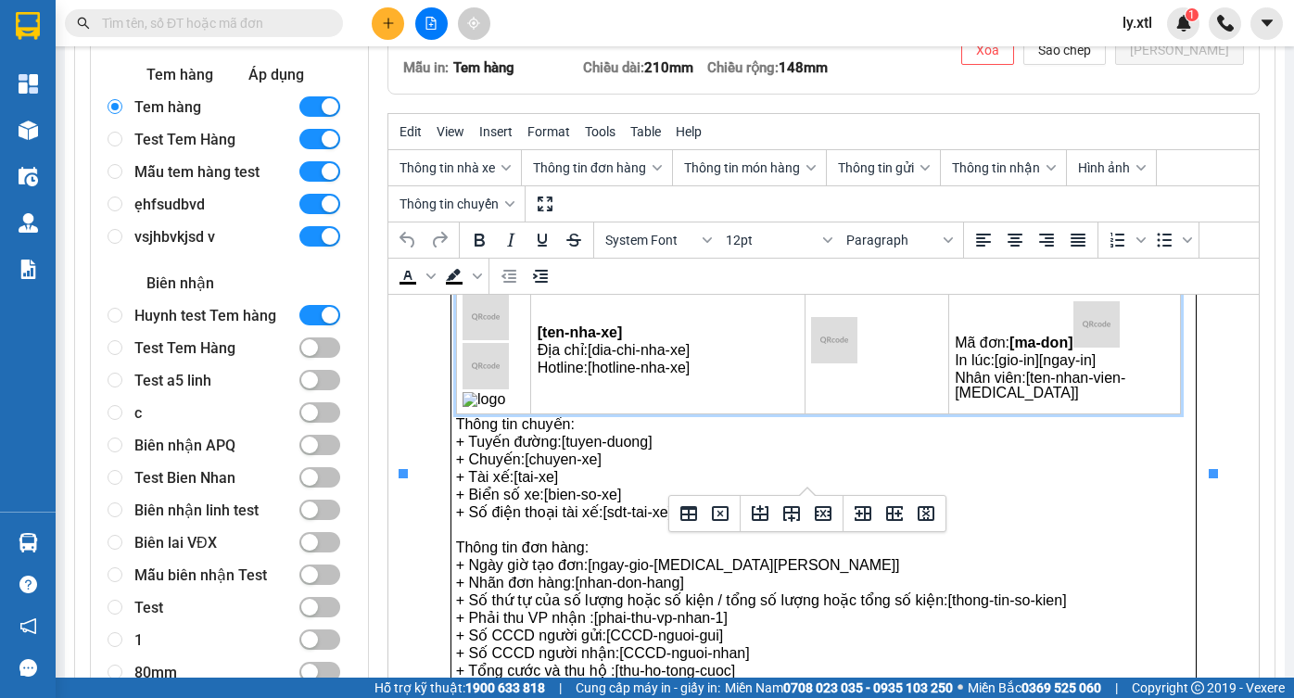
click at [880, 403] on td "Rich Text Area. Press ALT-0 for help." at bounding box center [877, 350] width 144 height 126
click at [954, 504] on p "+ Số điện thoại tài xế: [sdt-tai-xe]" at bounding box center [824, 511] width 736 height 15
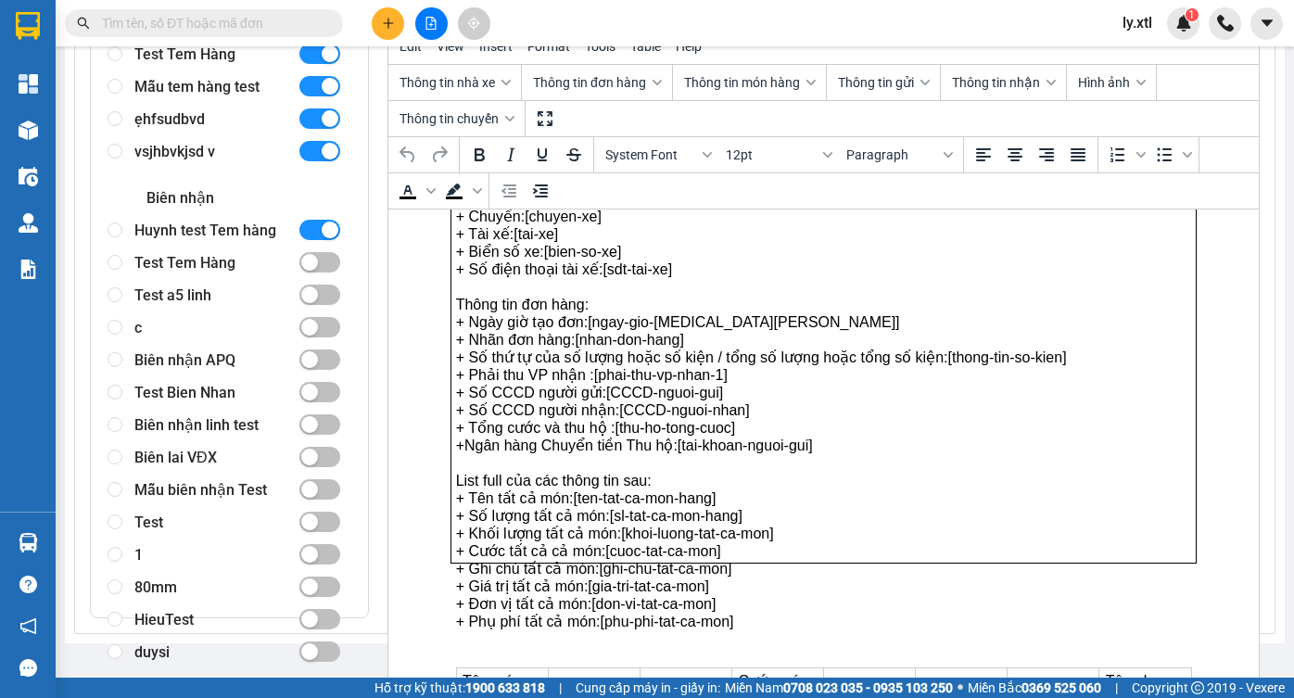
scroll to position [276, 0]
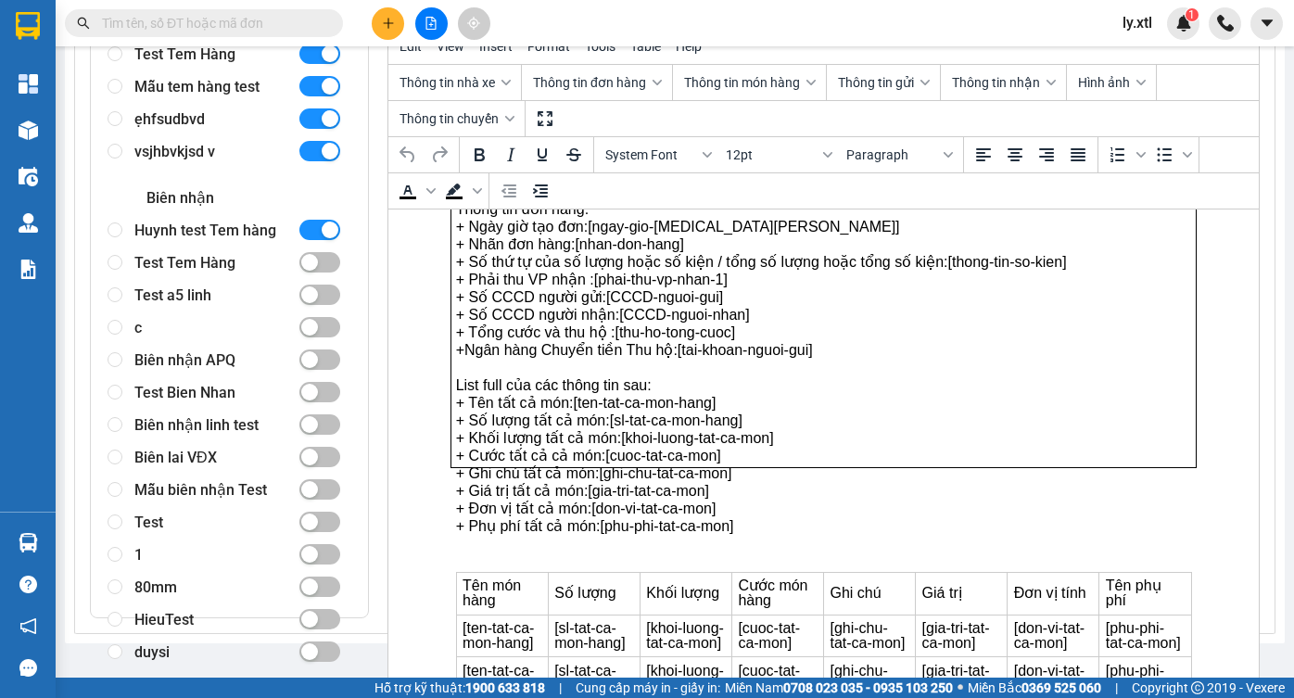
click at [175, 70] on div "Test Tem Hàng" at bounding box center [208, 54] width 148 height 32
radio input "false"
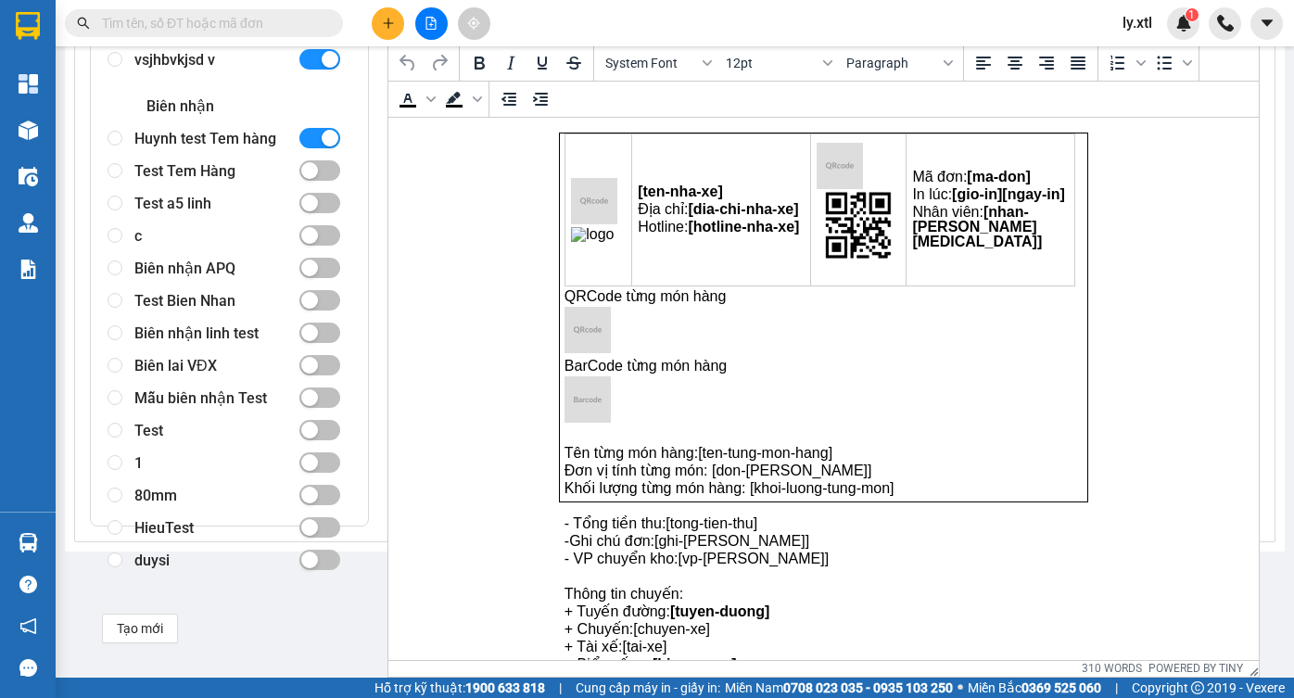
scroll to position [1603, 0]
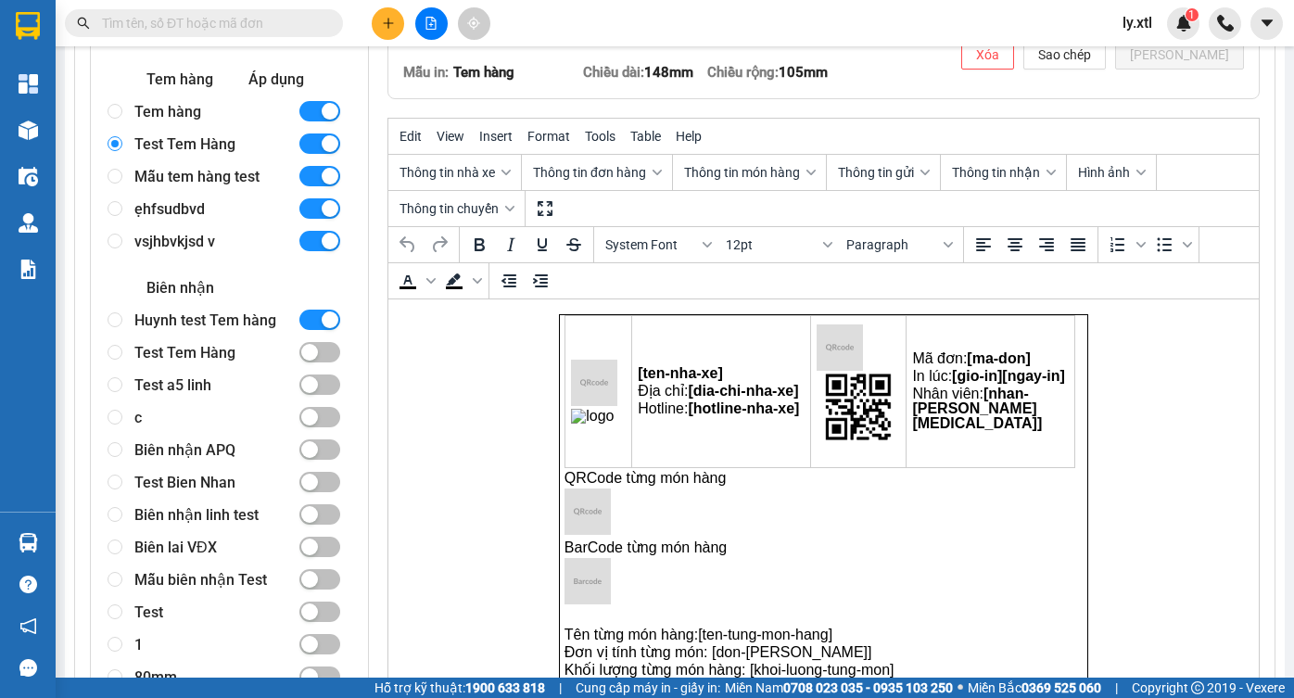
click at [200, 193] on div "Mẫu tem hàng test" at bounding box center [208, 176] width 148 height 32
radio input "false"
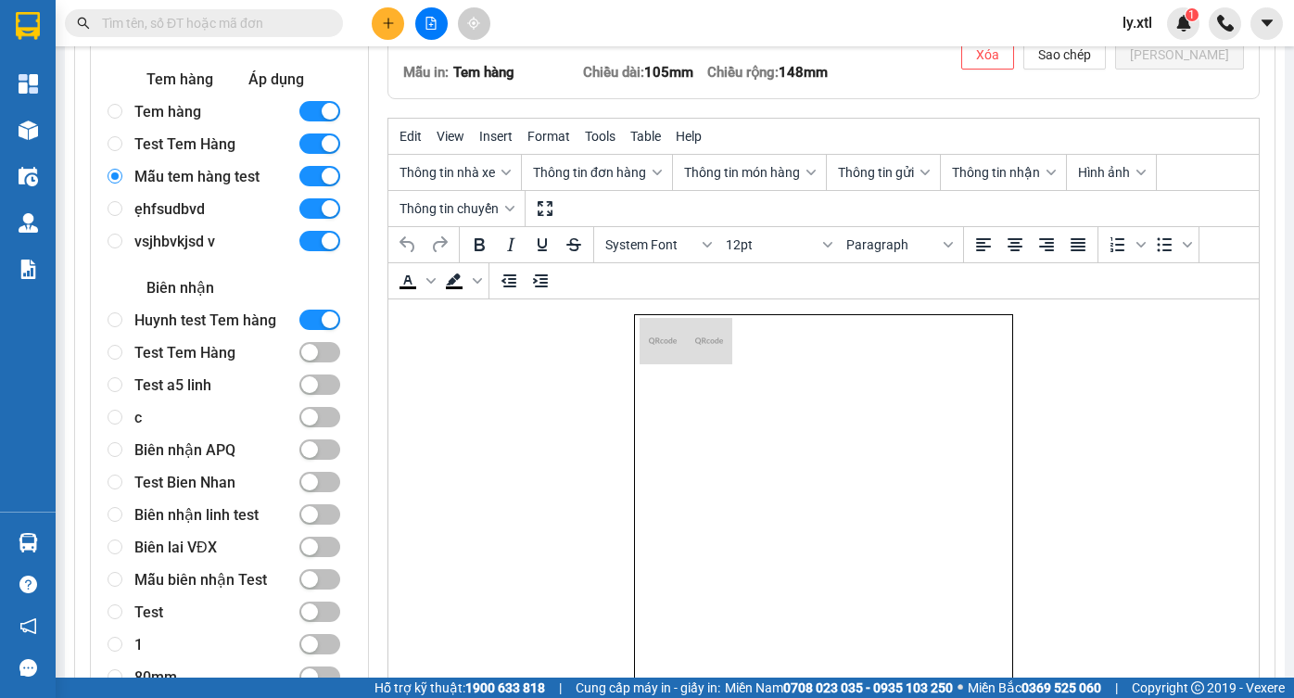
click at [179, 225] on div "ẹhfsudbvd" at bounding box center [208, 209] width 148 height 32
radio input "false"
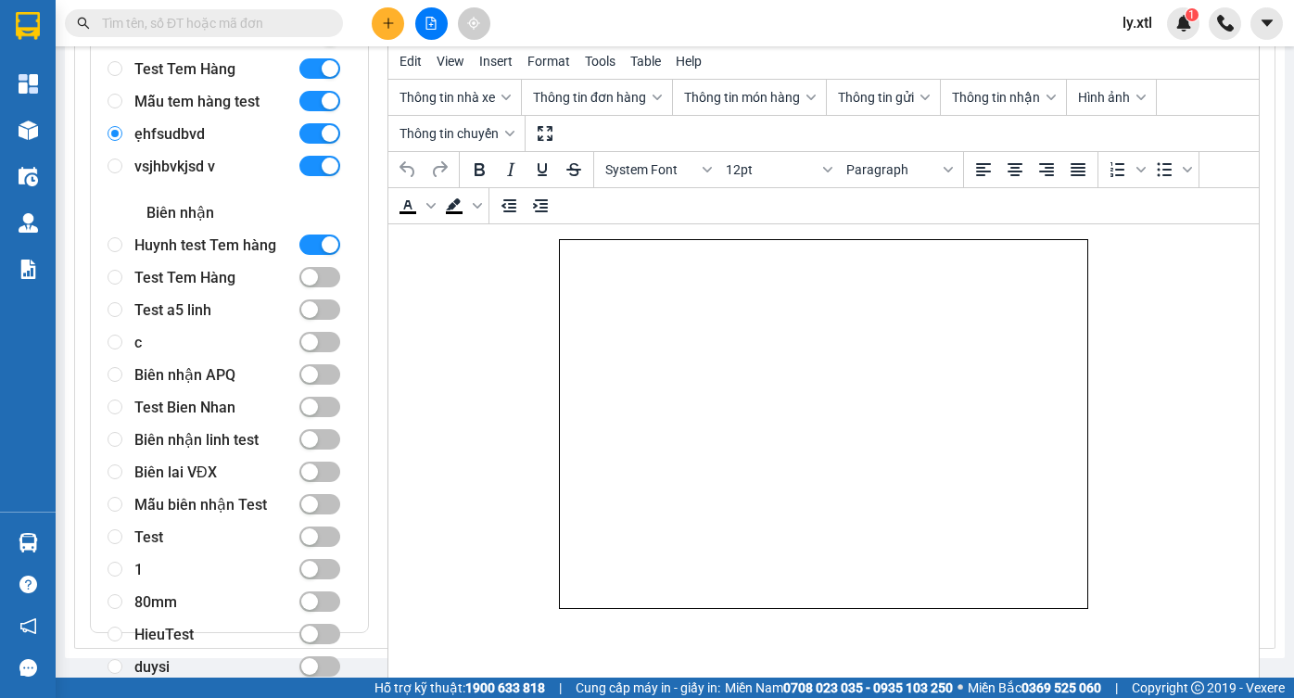
scroll to position [1583, 0]
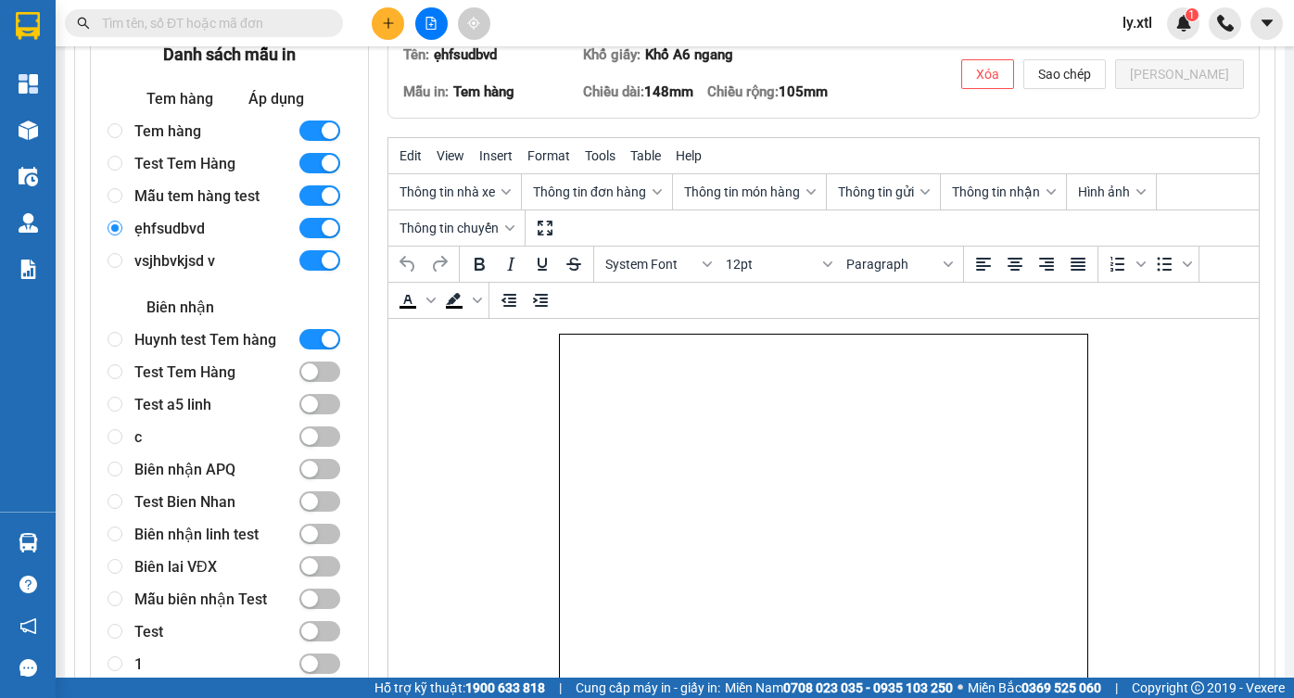
click at [197, 277] on div "vsjhbvkjsd v" at bounding box center [208, 261] width 148 height 32
radio input "false"
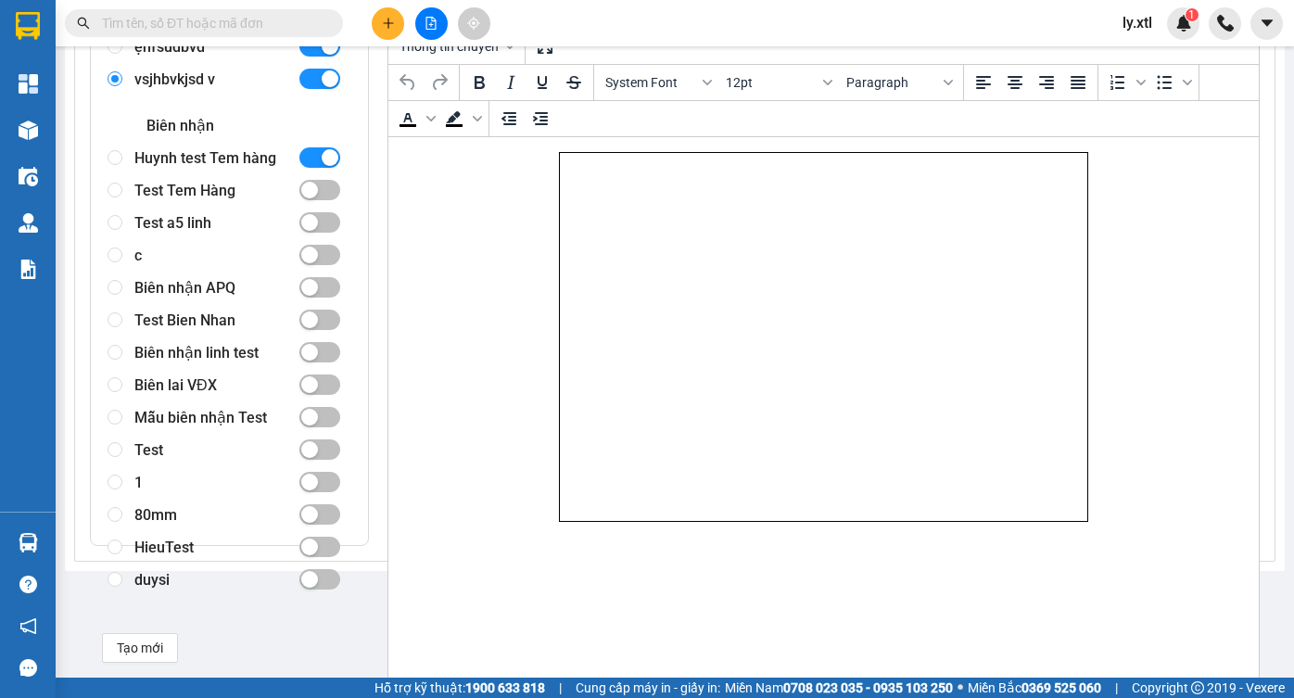
scroll to position [1788, 0]
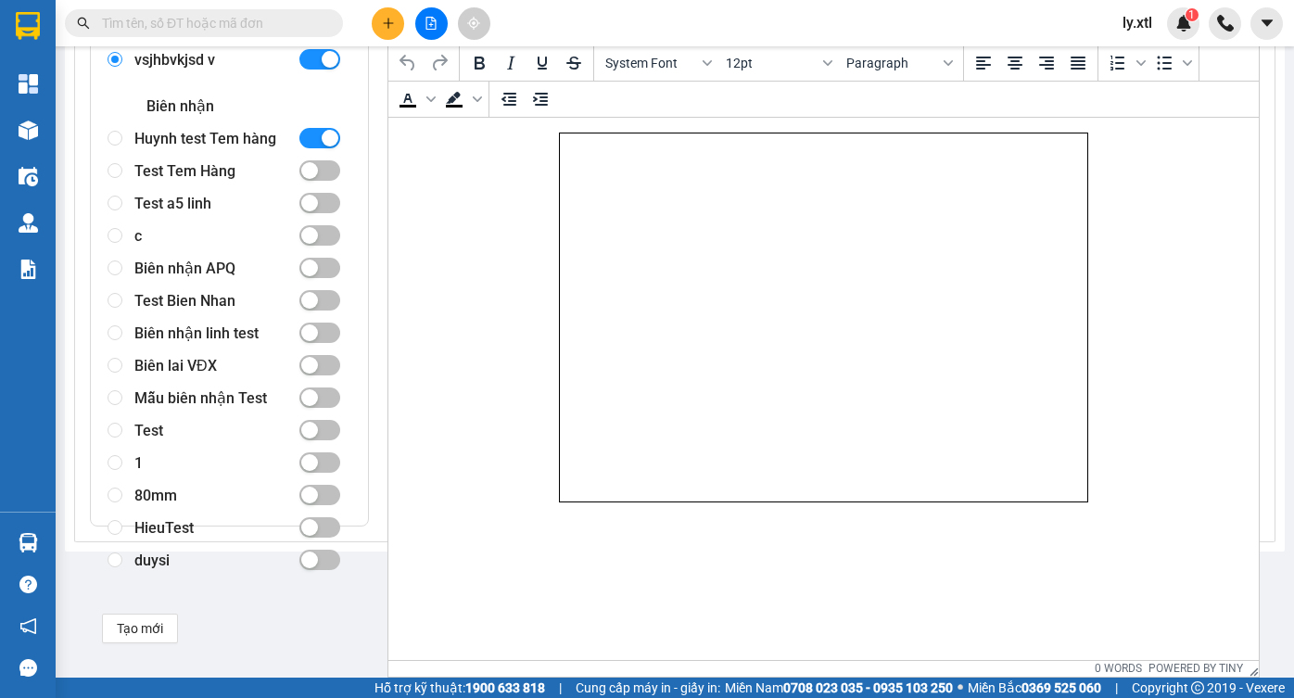
click at [215, 155] on div "Huynh test Tem hàng" at bounding box center [208, 138] width 148 height 32
radio input "false"
radio input "true"
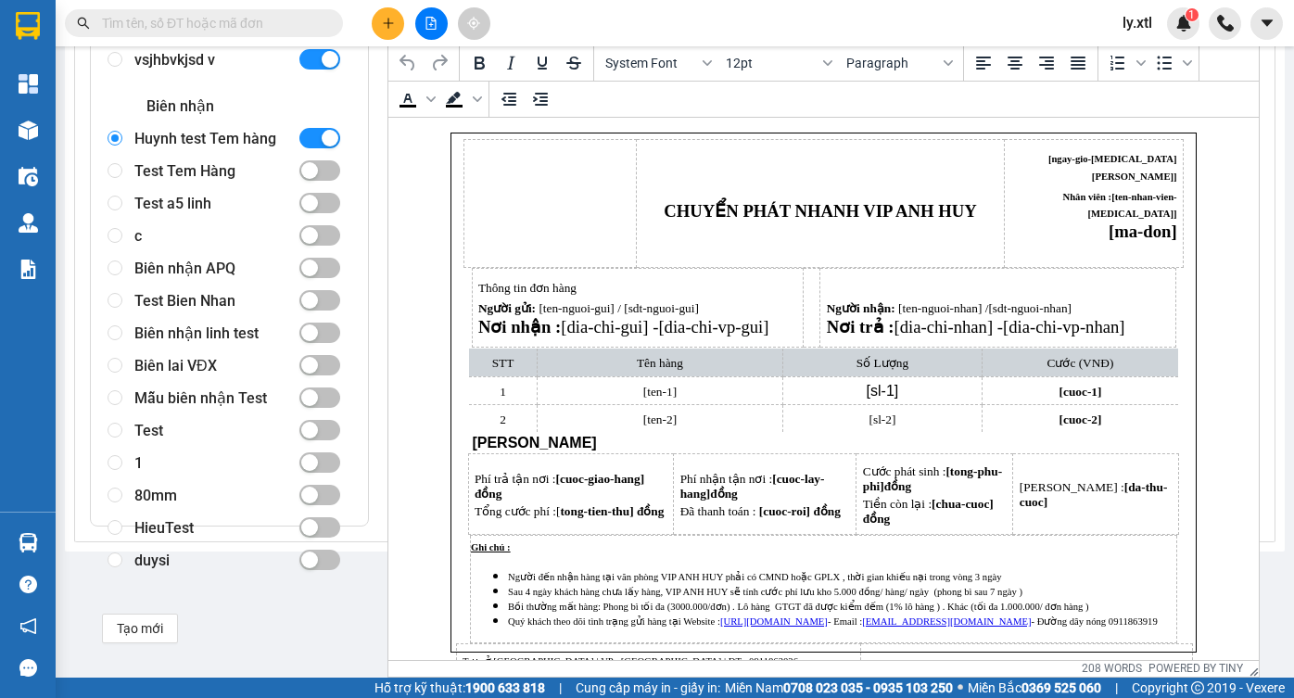
scroll to position [11, 0]
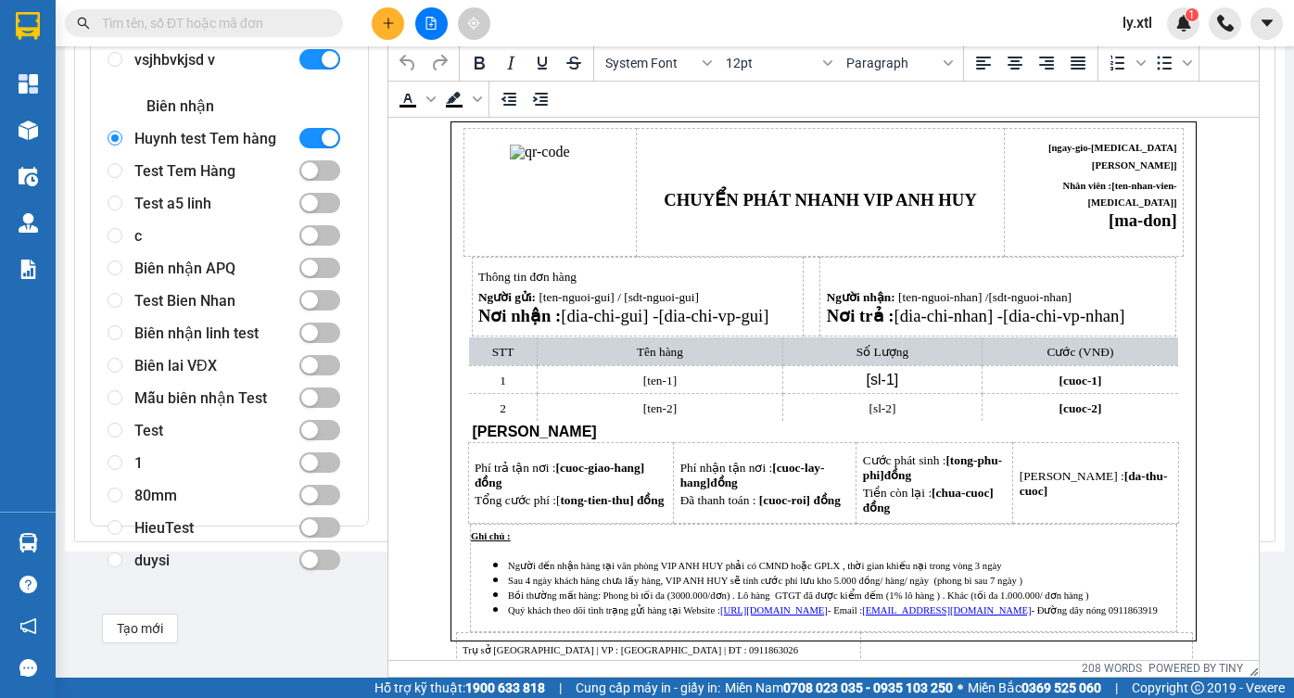
click at [464, 229] on td "Rich Text Area. Press ALT-0 for help." at bounding box center [550, 192] width 172 height 128
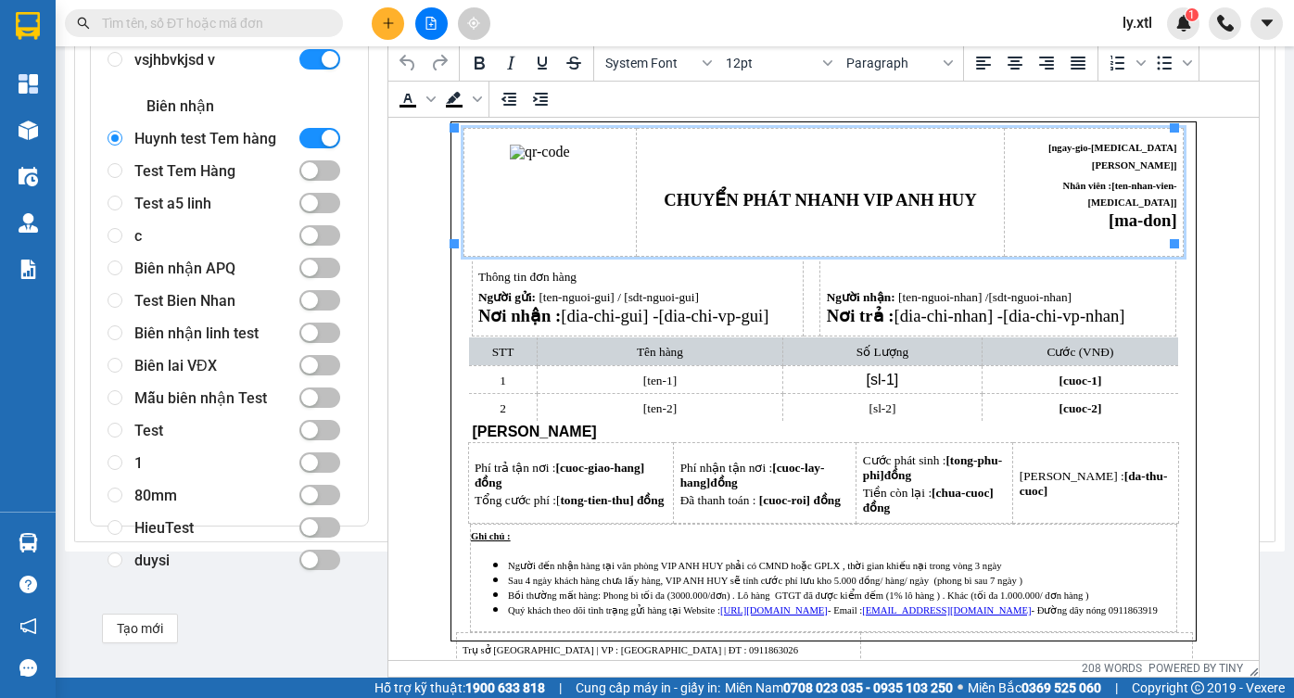
click at [413, 278] on html "CHUYỂN PHÁT NHANH VIP ANH HUY [ngay-gio-[MEDICAL_DATA]-don] Nhân viên : [ten-nh…" at bounding box center [823, 381] width 870 height 550
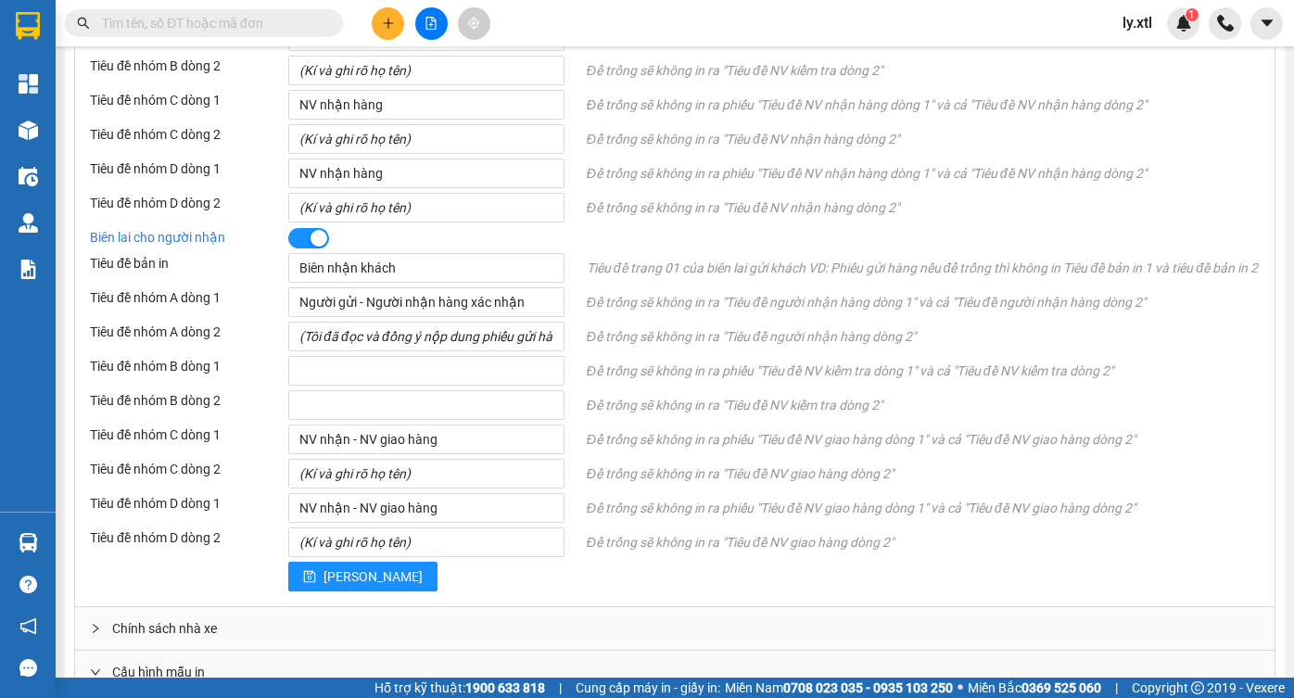
scroll to position [1417, 0]
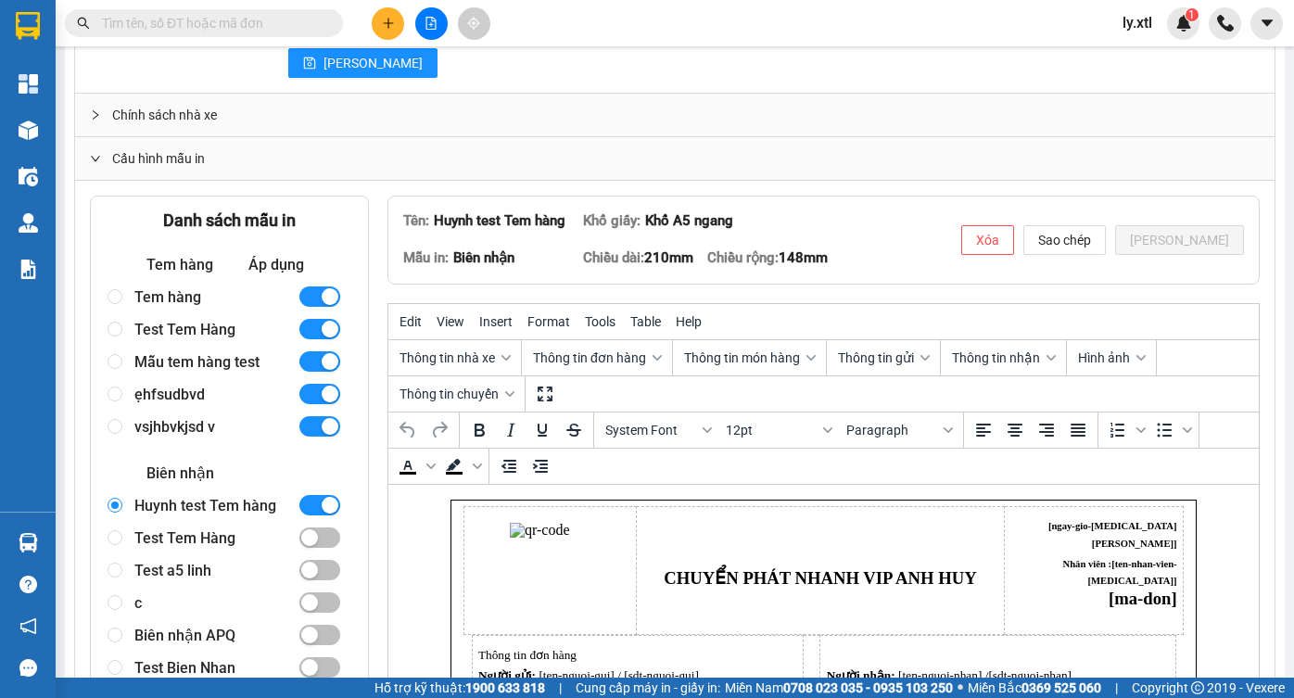
click at [188, 443] on div "vsjhbvkjsd v" at bounding box center [208, 427] width 148 height 32
radio input "true"
radio input "false"
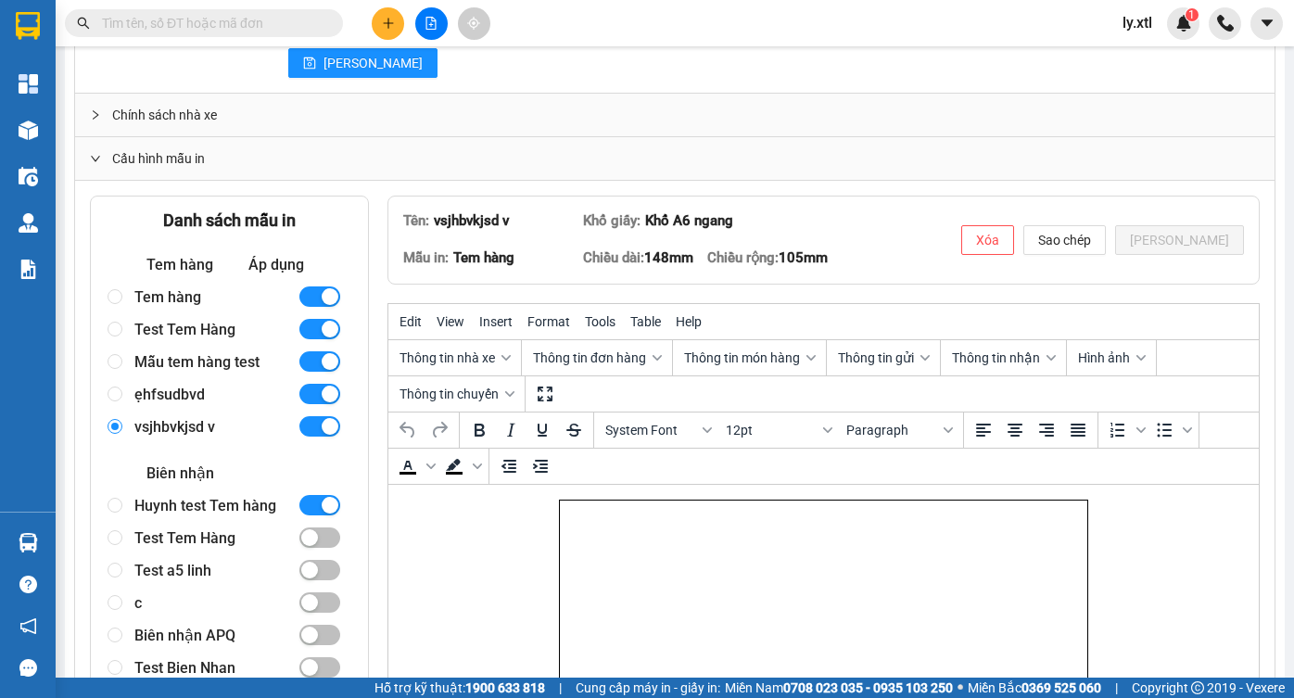
click at [184, 313] on div "Tem hàng" at bounding box center [208, 297] width 148 height 32
radio input "true"
radio input "false"
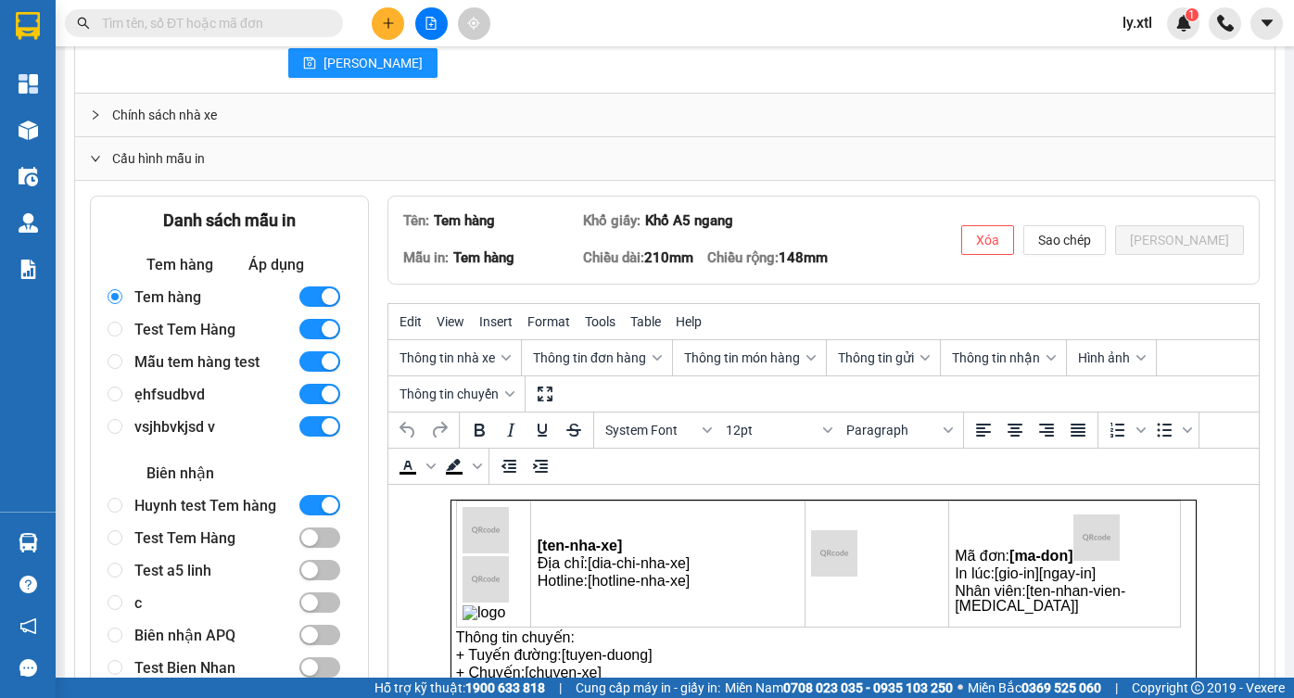
click at [182, 346] on div "Test Tem Hàng" at bounding box center [208, 329] width 148 height 32
radio input "false"
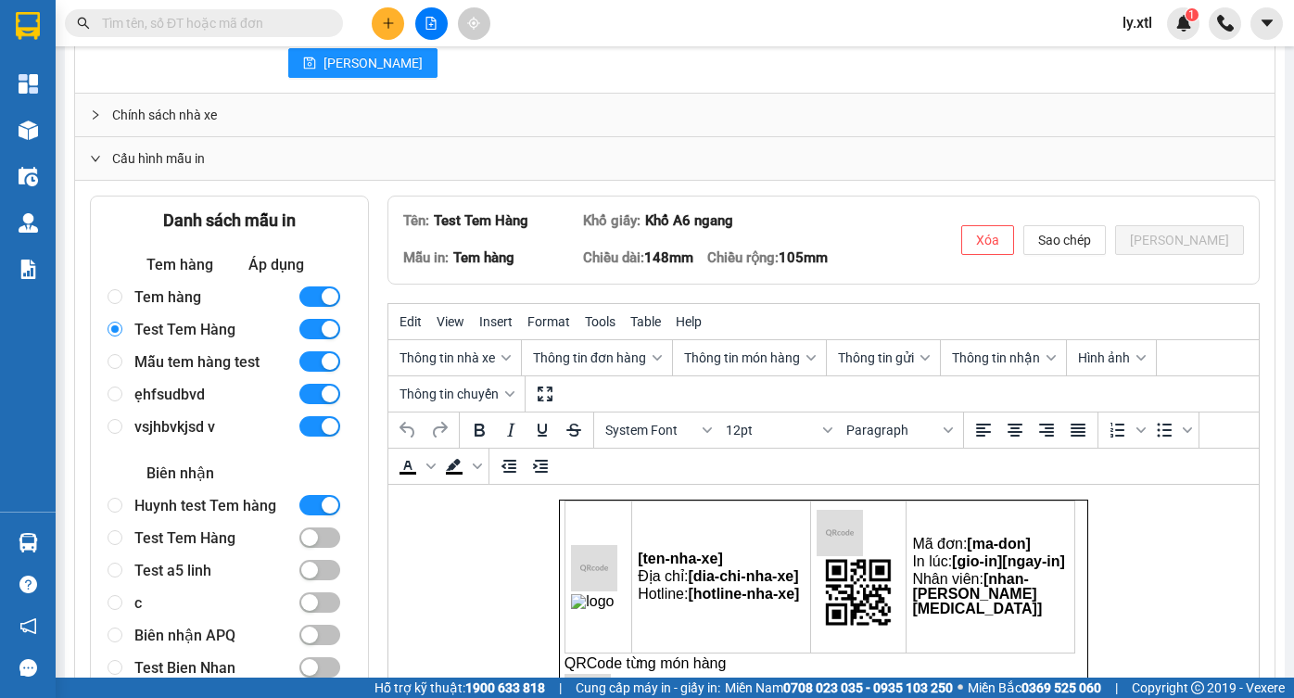
click at [186, 378] on div "Mẫu tem hàng test" at bounding box center [208, 362] width 148 height 32
radio input "false"
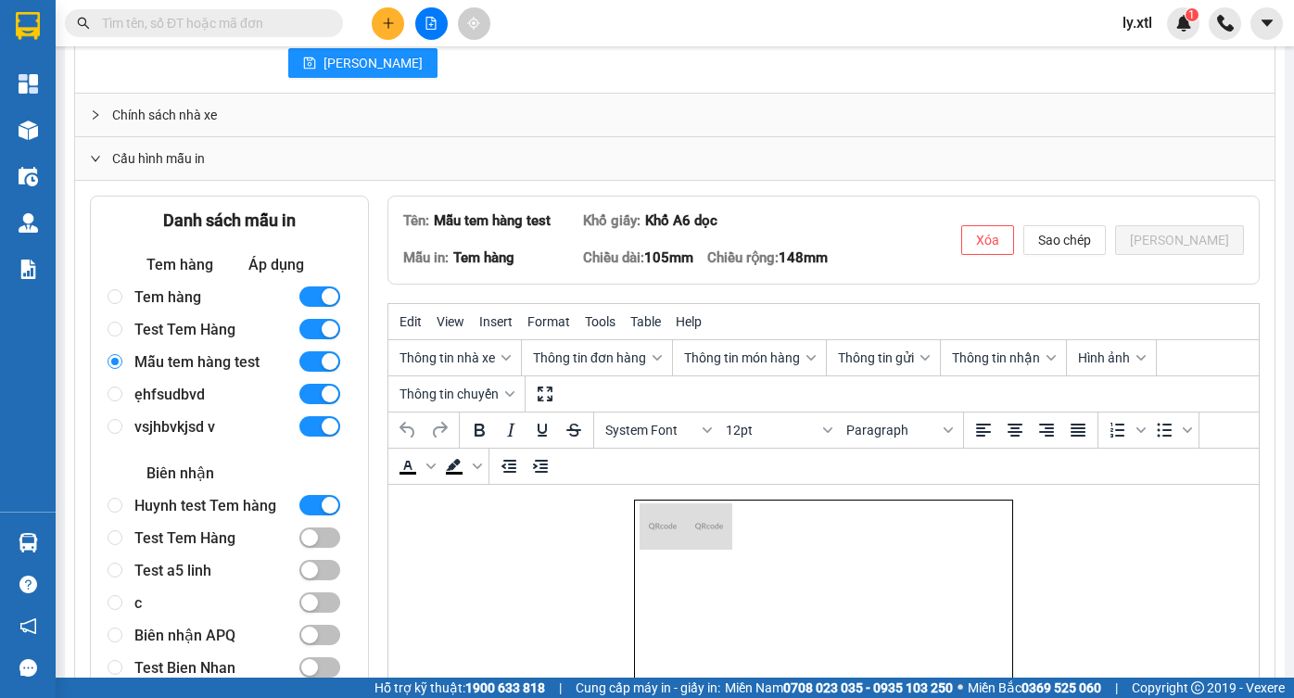
click at [193, 411] on div "ẹhfsudbvd" at bounding box center [208, 394] width 148 height 32
radio input "false"
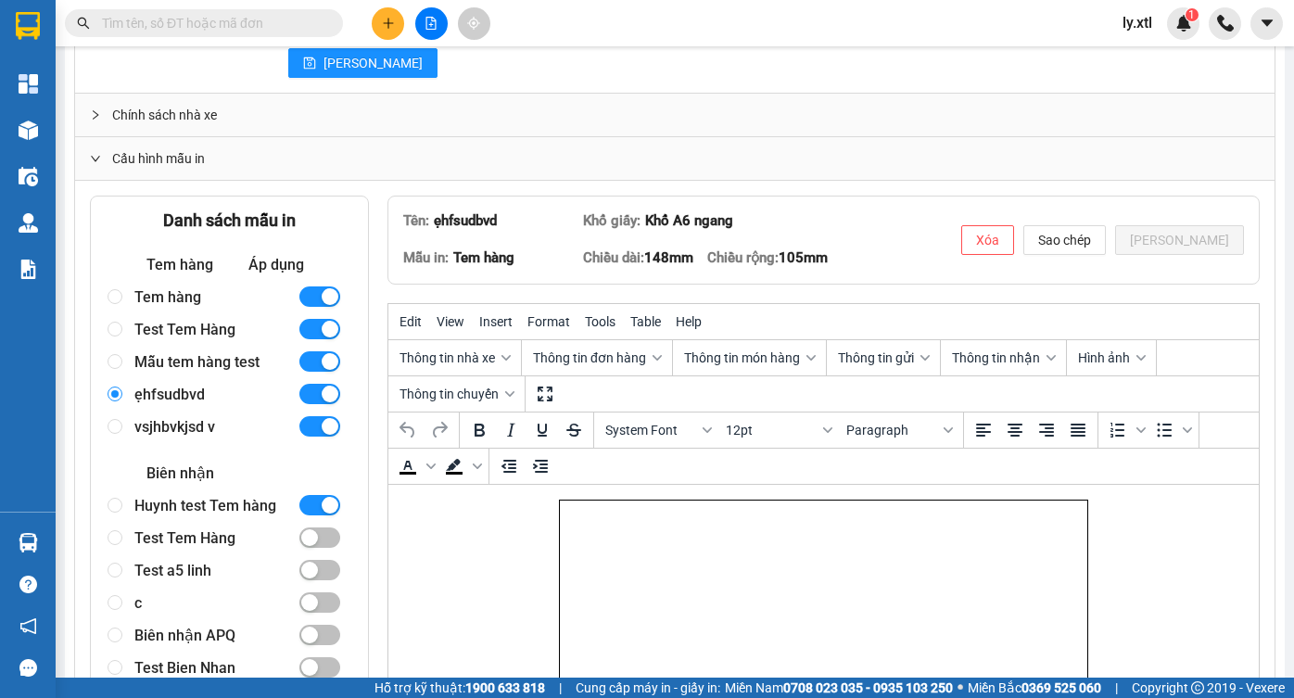
click at [185, 443] on div "vsjhbvkjsd v" at bounding box center [208, 427] width 148 height 32
radio input "false"
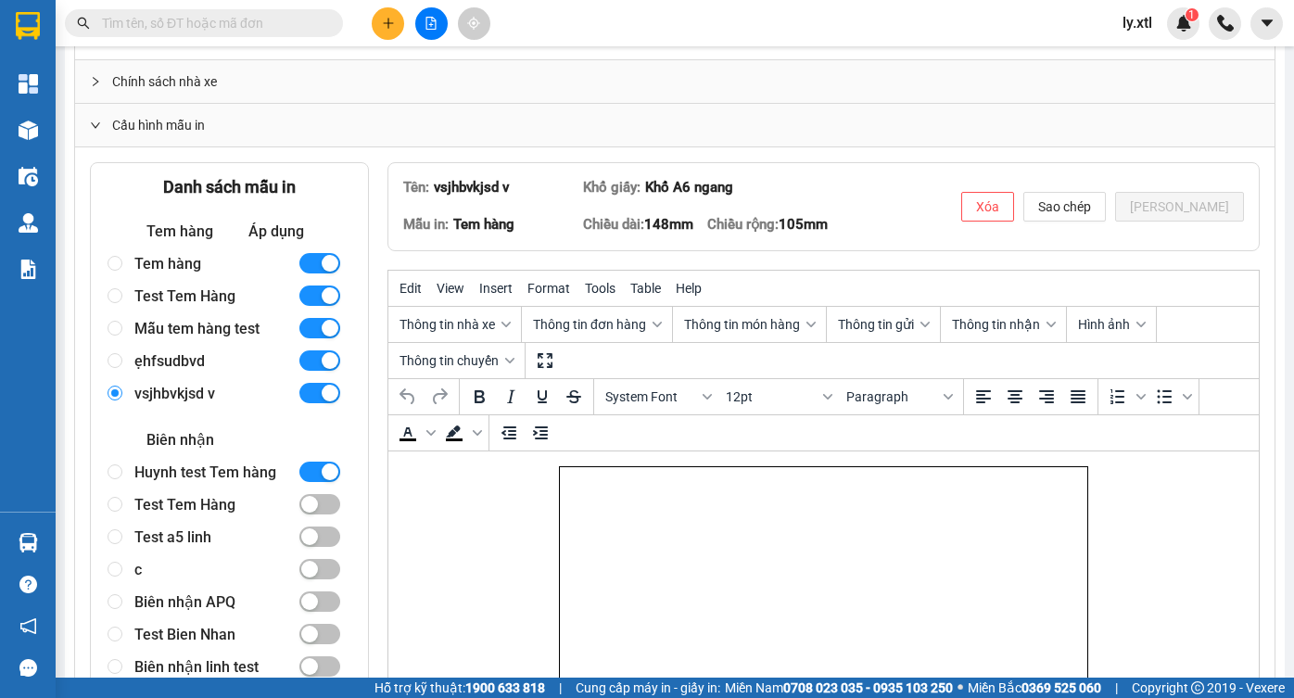
scroll to position [1566, 0]
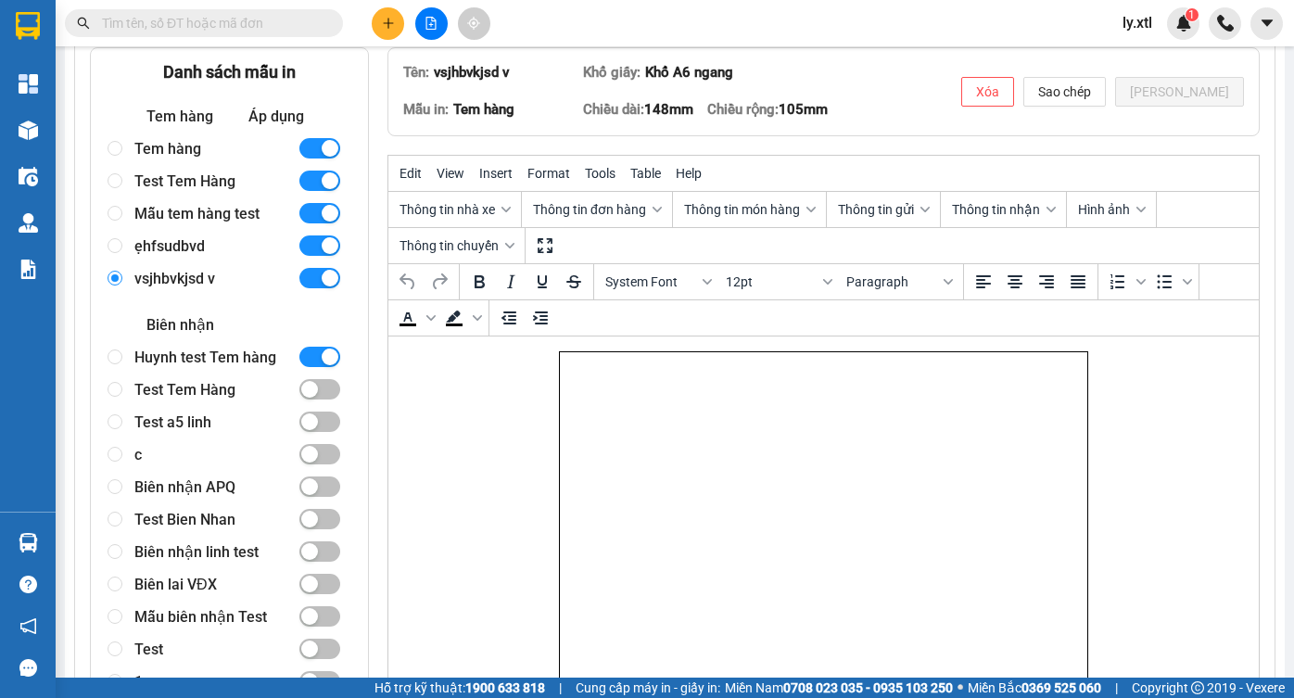
click at [194, 374] on div "Huynh test Tem hàng" at bounding box center [208, 357] width 148 height 32
radio input "false"
radio input "true"
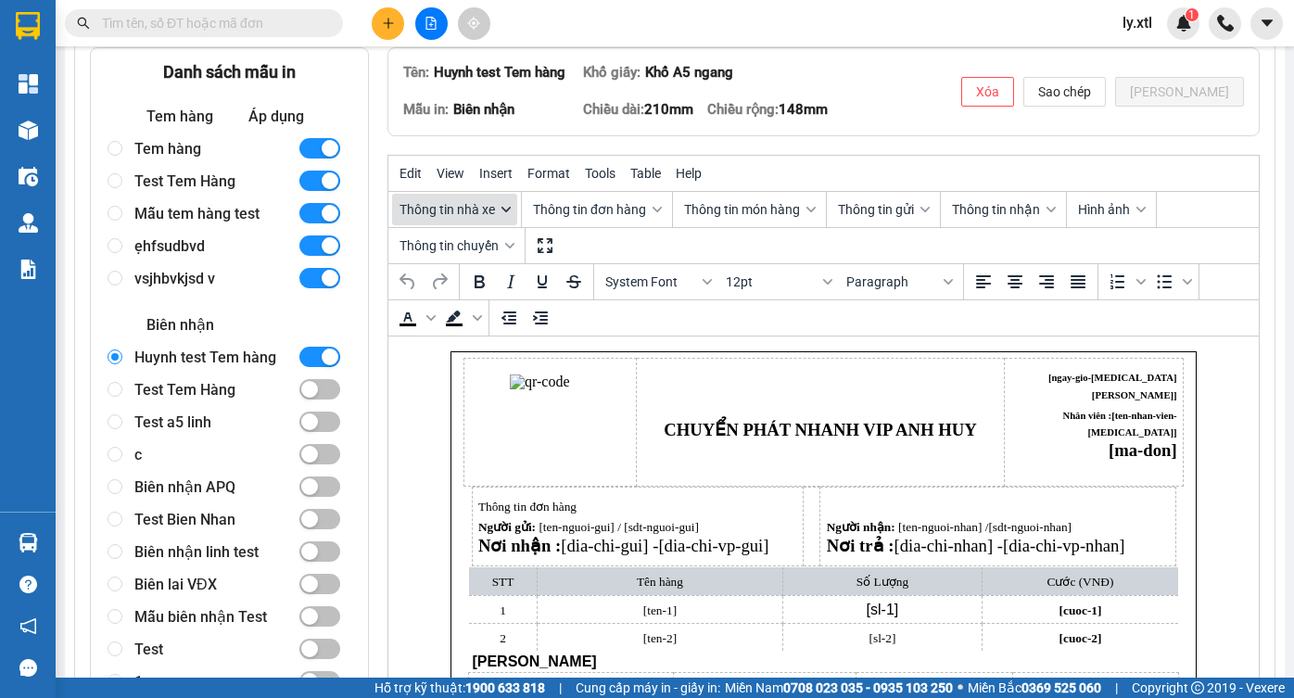
click at [457, 217] on span "Thông tin nhà xe" at bounding box center [447, 209] width 95 height 15
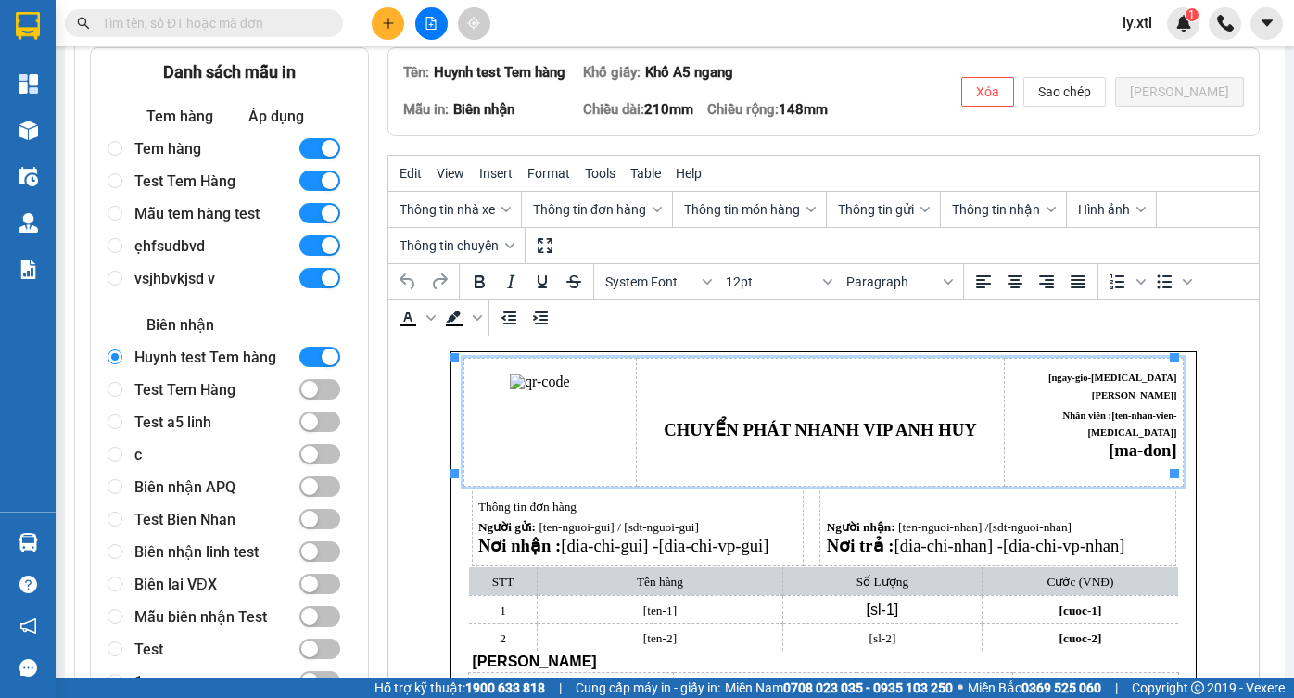
click at [731, 441] on p "Rich Text Area. Press ALT-0 for help." at bounding box center [819, 448] width 355 height 15
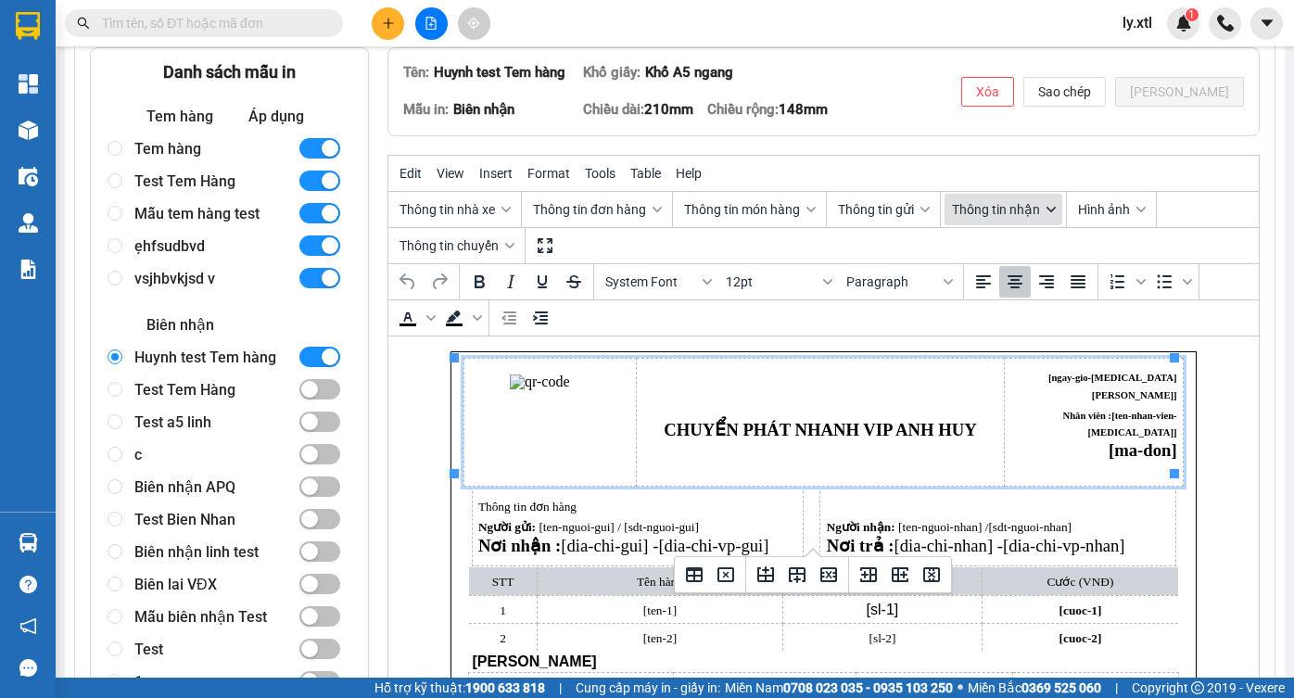
click at [1015, 217] on span "Thông tin nhận" at bounding box center [996, 209] width 88 height 15
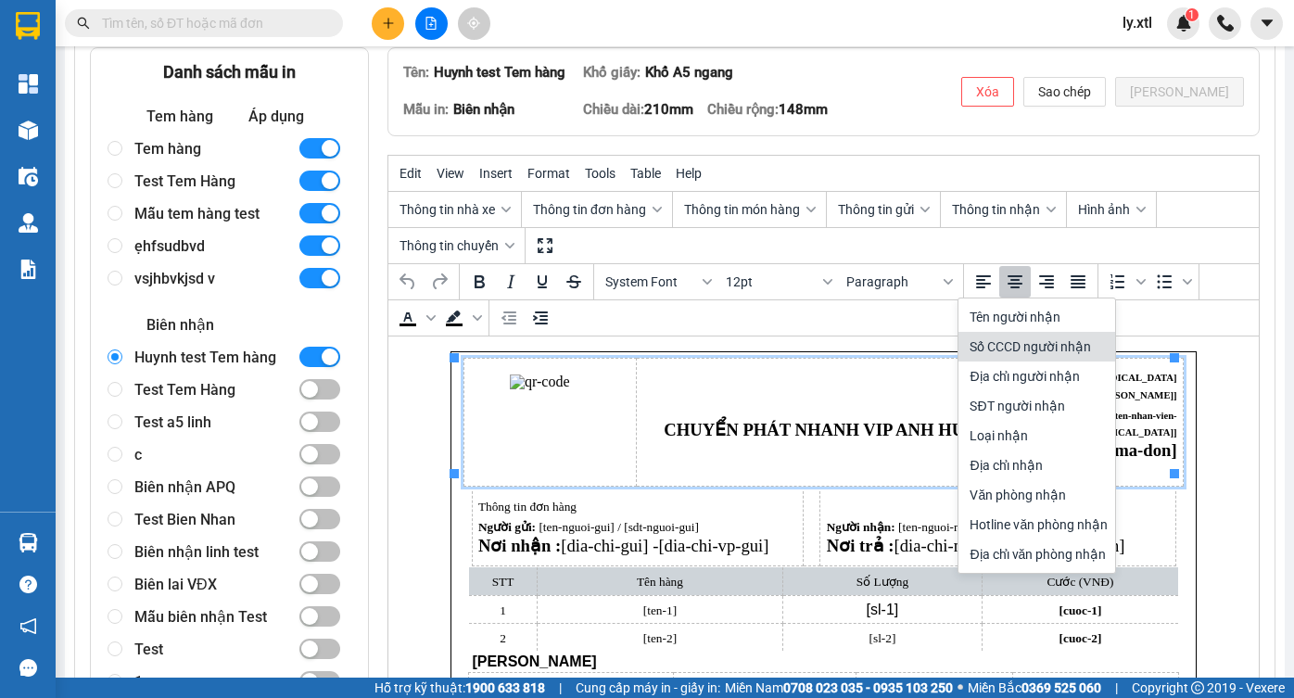
click at [996, 355] on div "Số CCCD người nhận" at bounding box center [1039, 347] width 138 height 22
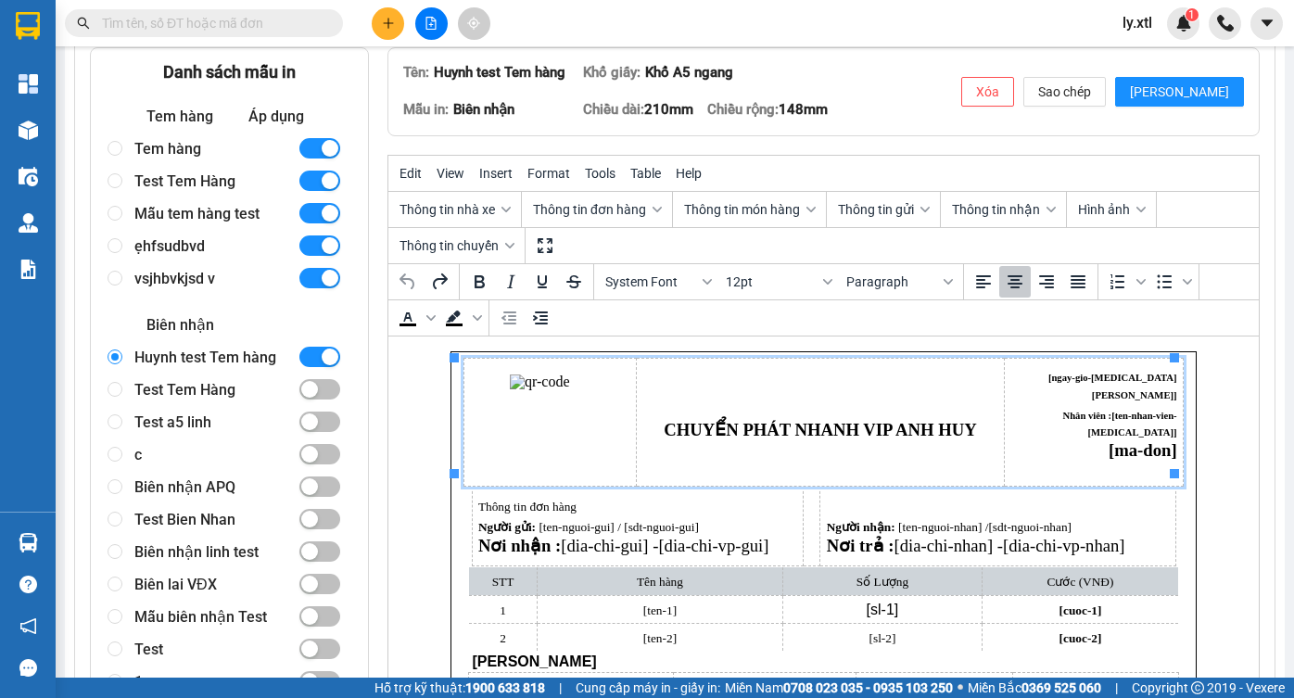
click at [252, 262] on div "ẹhfsudbvd" at bounding box center [208, 246] width 148 height 32
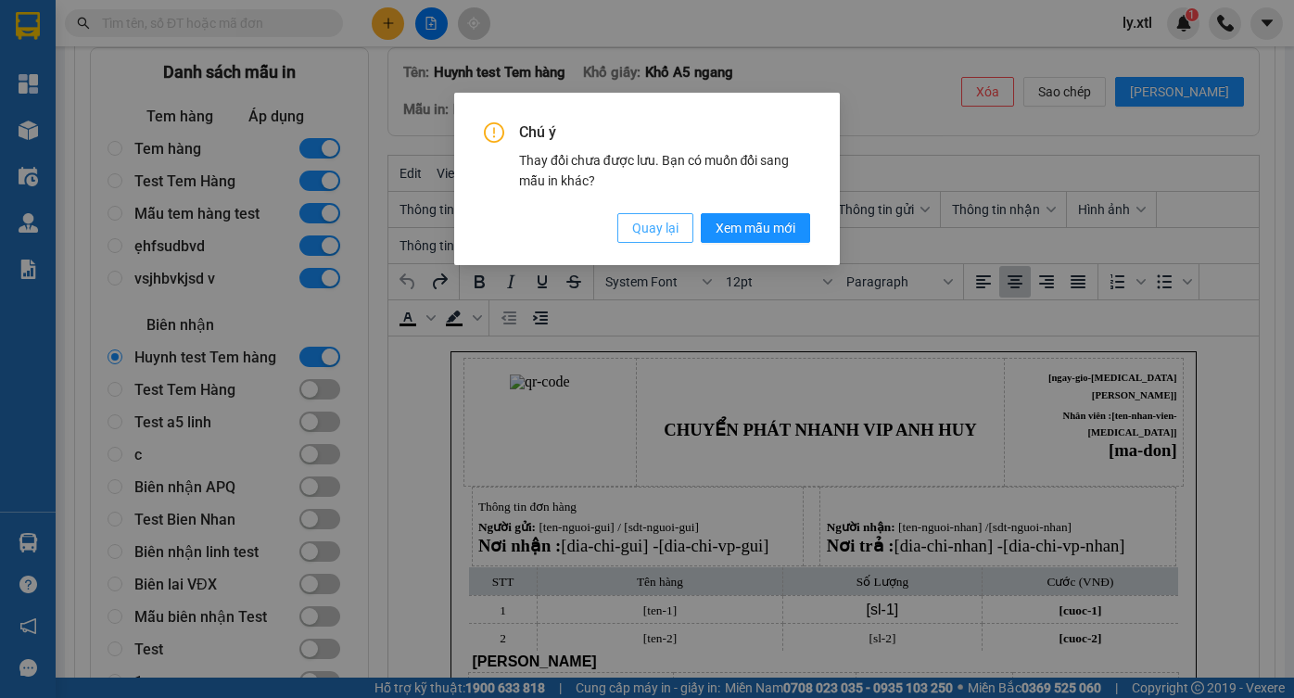
click at [642, 229] on span "Quay lại" at bounding box center [655, 228] width 46 height 20
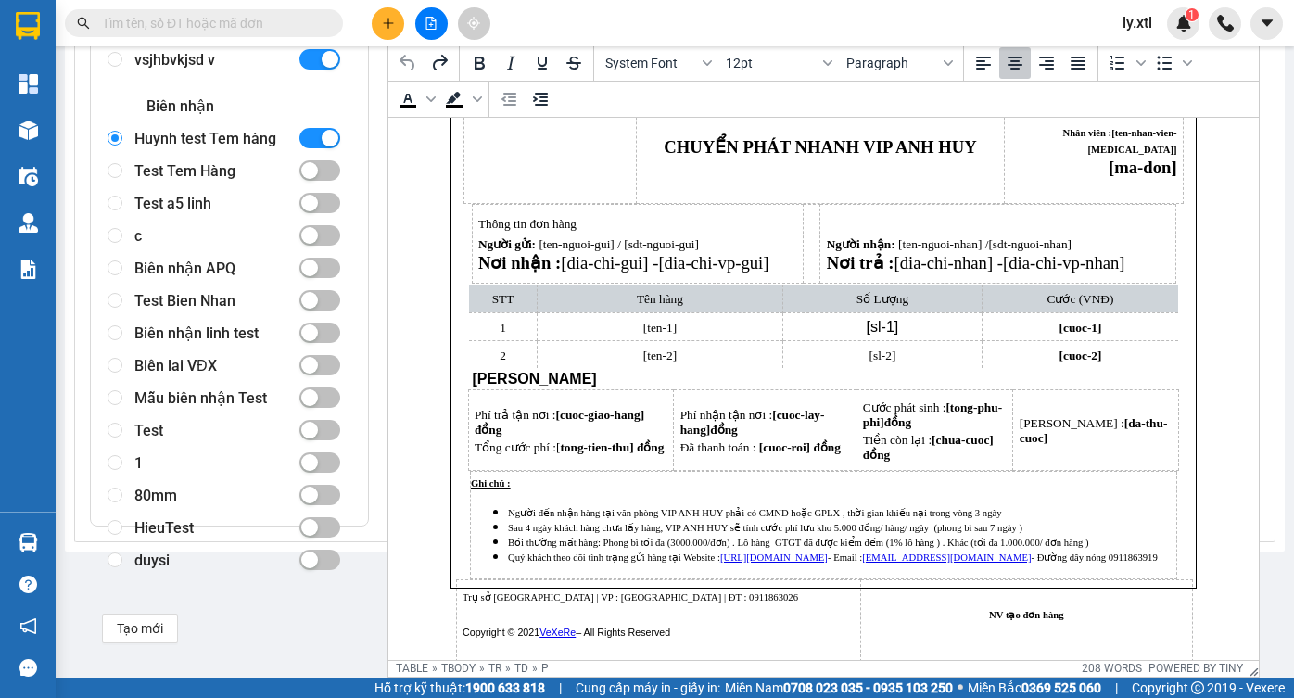
scroll to position [0, 0]
